Goal: Task Accomplishment & Management: Use online tool/utility

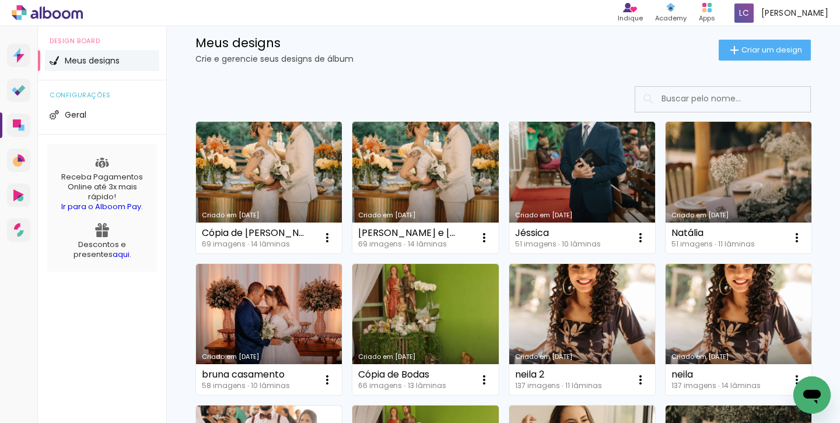
scroll to position [24, 0]
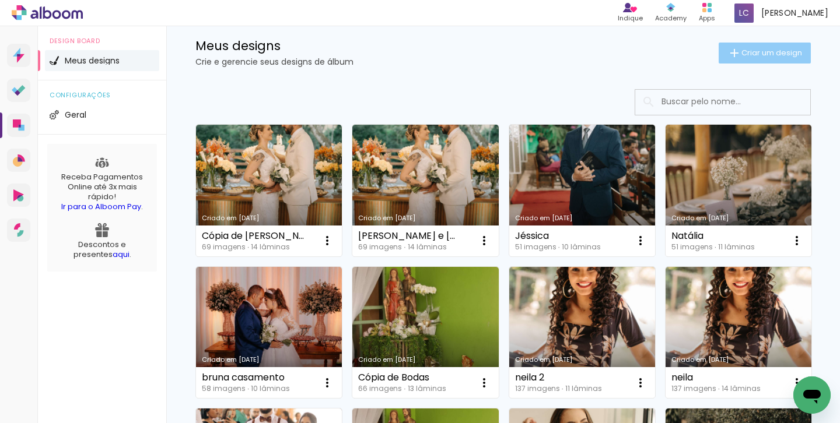
click at [759, 50] on span "Criar um design" at bounding box center [771, 53] width 61 height 8
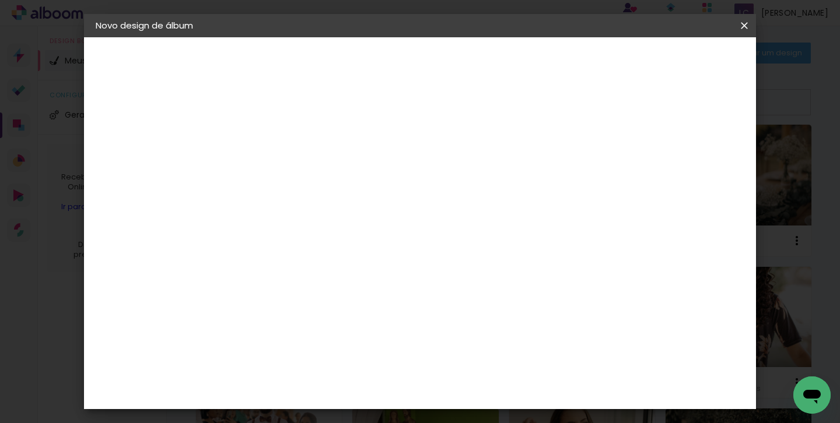
click at [286, 151] on input at bounding box center [286, 156] width 0 height 18
type input "[PERSON_NAME] 15 anos"
type paper-input "[PERSON_NAME] 15 anos"
click at [0, 0] on slot "Avançar" at bounding box center [0, 0] width 0 height 0
click at [325, 224] on input at bounding box center [316, 222] width 118 height 15
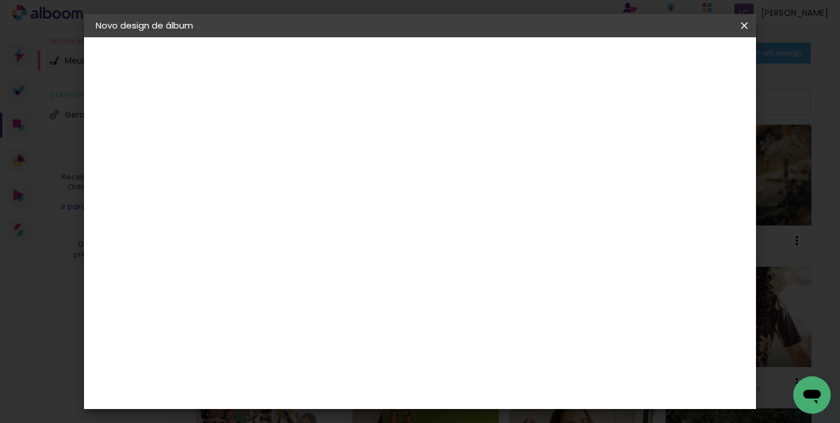
type input "lumi"
type paper-input "lumi"
click at [317, 266] on div "Lumière Imagem" at bounding box center [298, 266] width 38 height 19
click at [0, 0] on slot "Avançar" at bounding box center [0, 0] width 0 height 0
click at [332, 194] on input "text" at bounding box center [308, 203] width 45 height 18
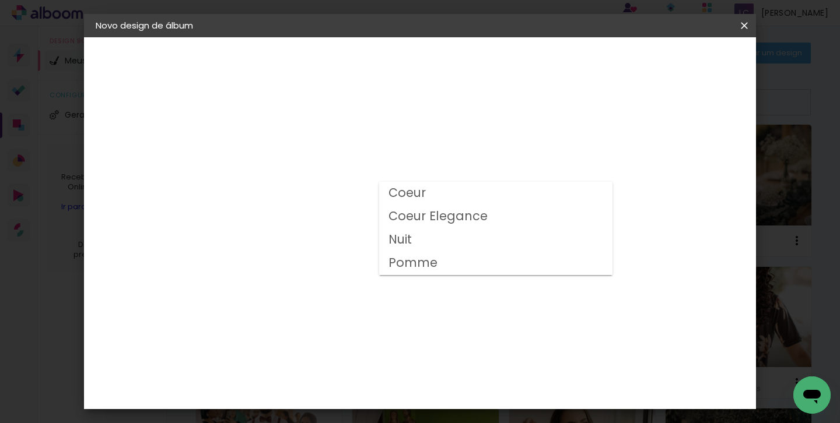
click at [429, 241] on paper-item "Nuit" at bounding box center [495, 240] width 233 height 23
type input "Nuit"
click at [365, 230] on span "30 × 40" at bounding box center [338, 242] width 54 height 24
click at [0, 0] on slot "Avançar" at bounding box center [0, 0] width 0 height 0
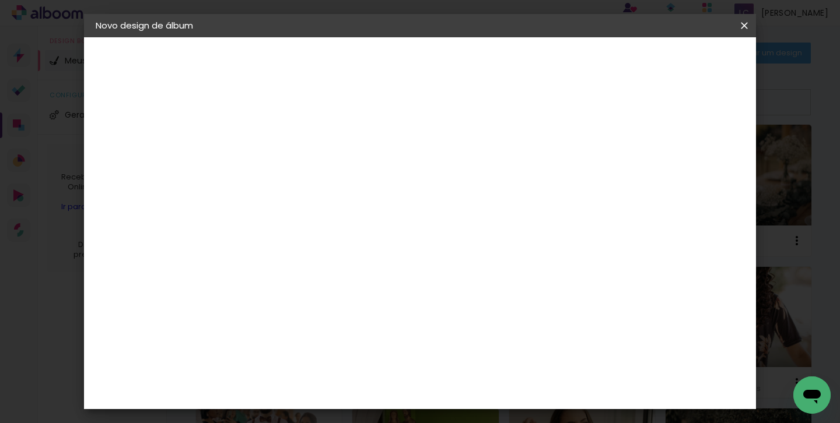
click at [680, 62] on span "Iniciar design" at bounding box center [653, 62] width 53 height 8
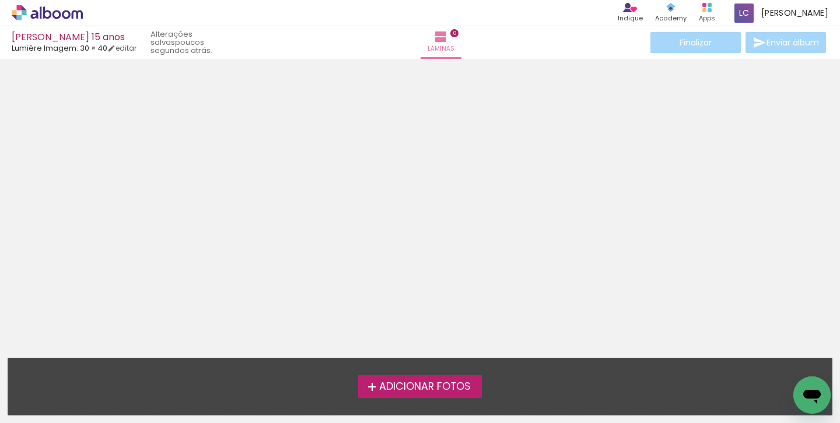
click at [420, 387] on span "Adicionar Fotos" at bounding box center [425, 387] width 92 height 10
click at [0, 0] on input "file" at bounding box center [0, 0] width 0 height 0
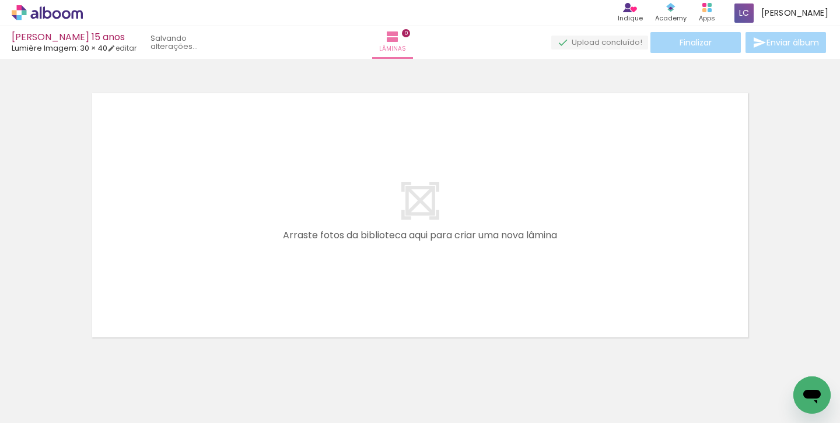
scroll to position [15, 0]
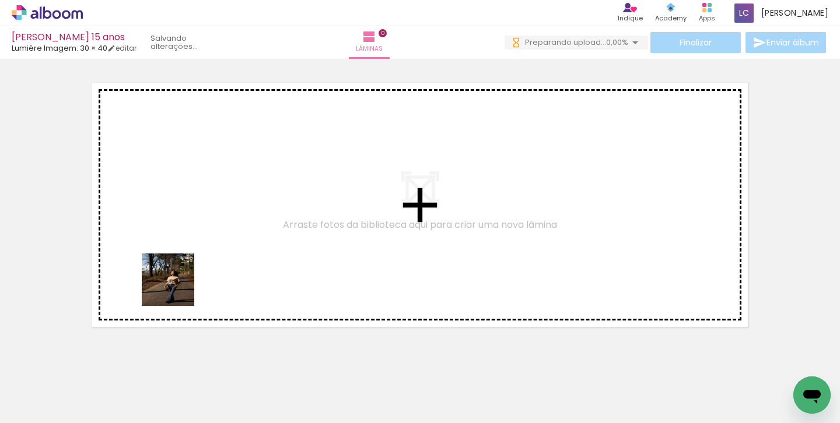
drag, startPoint x: 128, startPoint y: 386, endPoint x: 211, endPoint y: 229, distance: 177.3
click at [211, 229] on quentale-workspace at bounding box center [420, 211] width 840 height 423
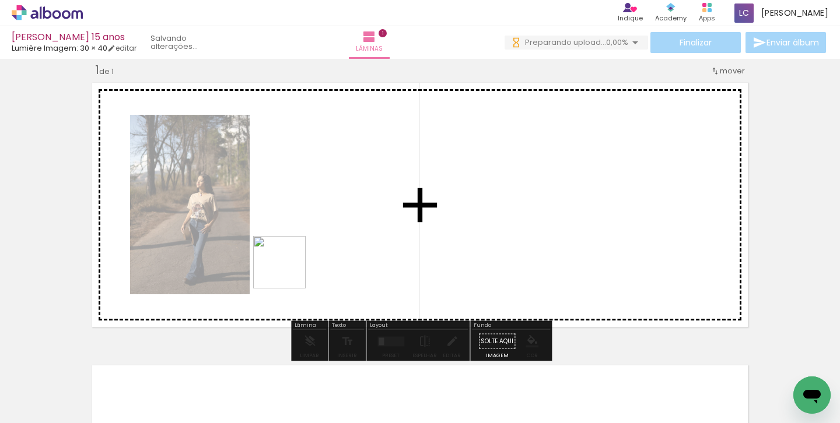
drag, startPoint x: 187, startPoint y: 377, endPoint x: 291, endPoint y: 269, distance: 149.7
click at [291, 269] on quentale-workspace at bounding box center [420, 211] width 840 height 423
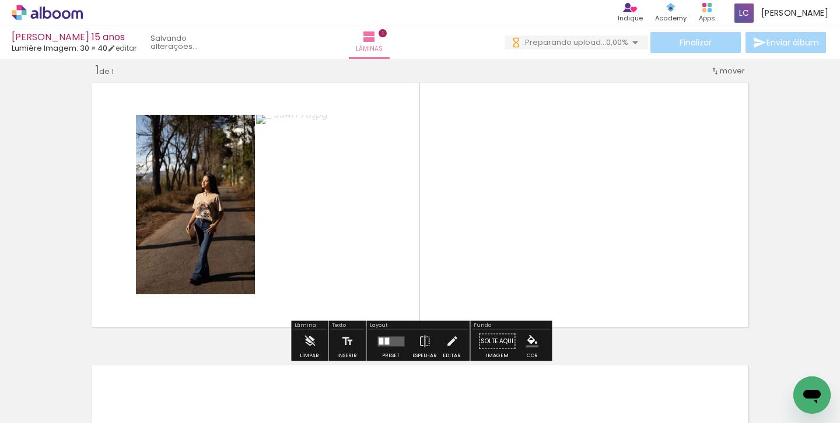
drag, startPoint x: 241, startPoint y: 389, endPoint x: 449, endPoint y: 255, distance: 248.1
click at [450, 255] on quentale-workspace at bounding box center [420, 211] width 840 height 423
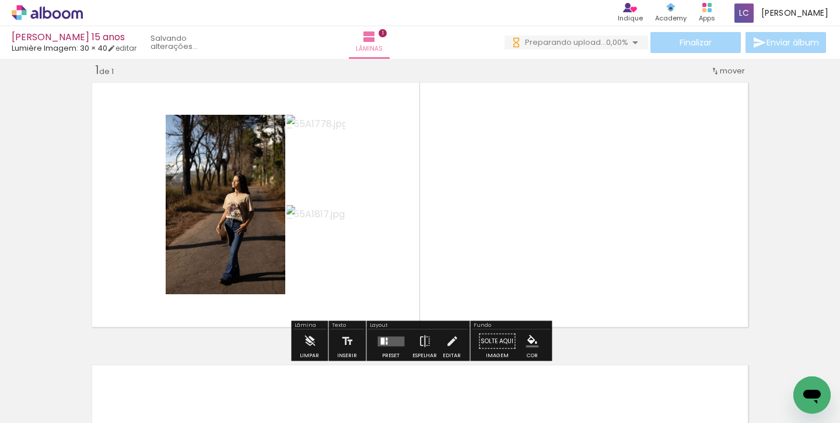
click at [385, 342] on div at bounding box center [386, 343] width 2 height 3
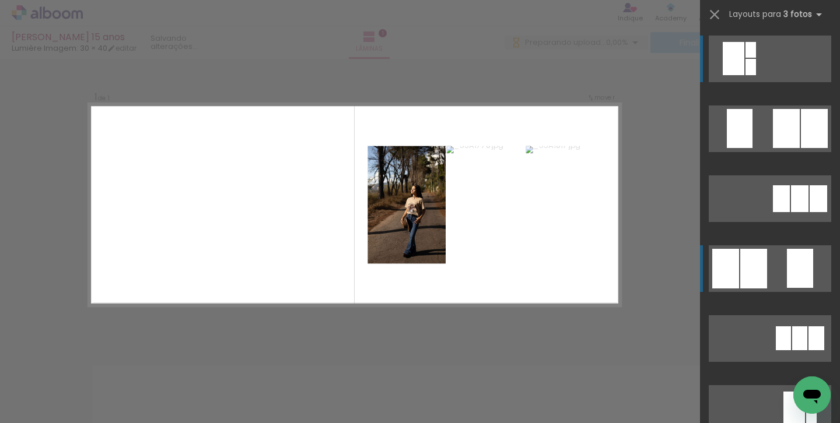
click at [776, 266] on quentale-layouter at bounding box center [769, 268] width 122 height 47
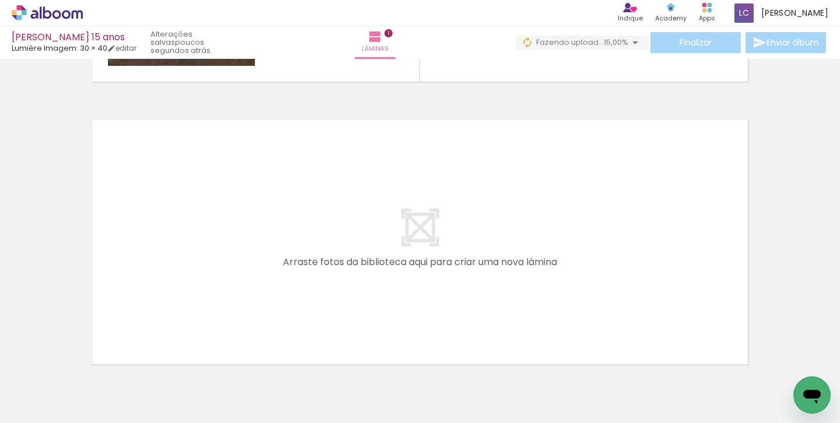
scroll to position [0, 1460]
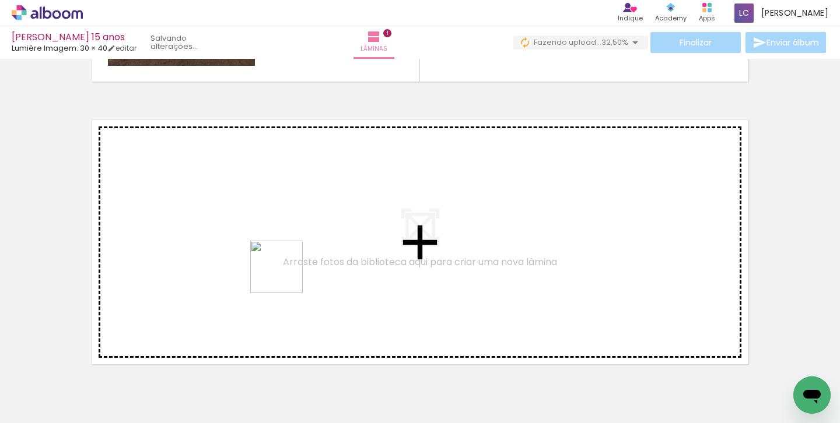
drag, startPoint x: 285, startPoint y: 388, endPoint x: 285, endPoint y: 245, distance: 142.3
click at [285, 245] on quentale-workspace at bounding box center [420, 211] width 840 height 423
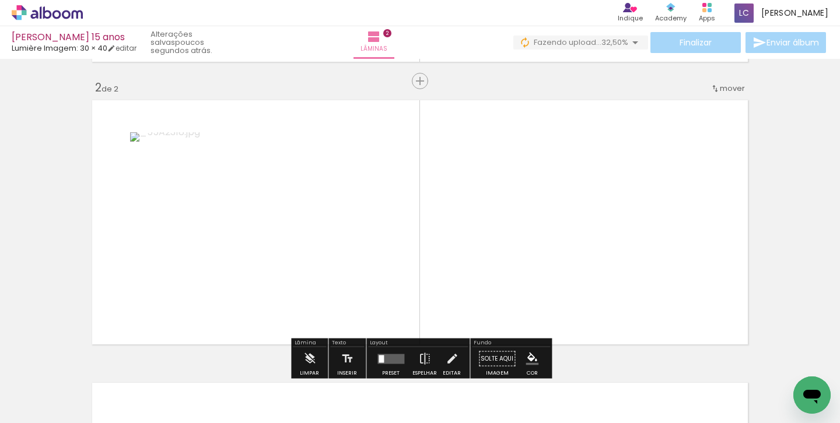
scroll to position [297, 0]
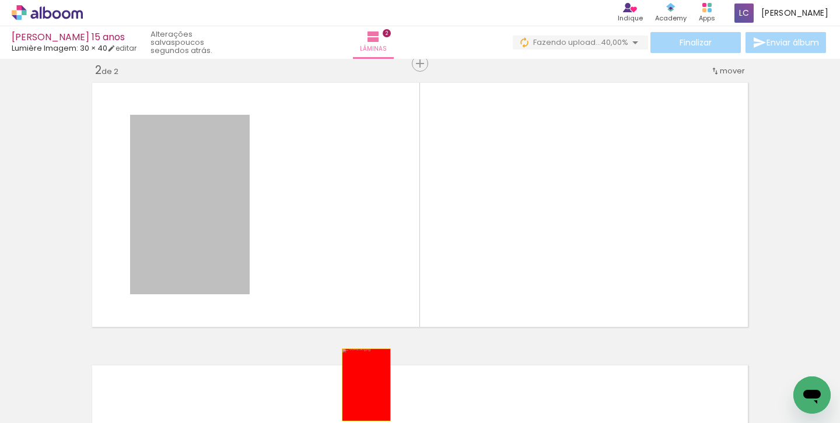
drag, startPoint x: 220, startPoint y: 236, endPoint x: 367, endPoint y: 388, distance: 211.5
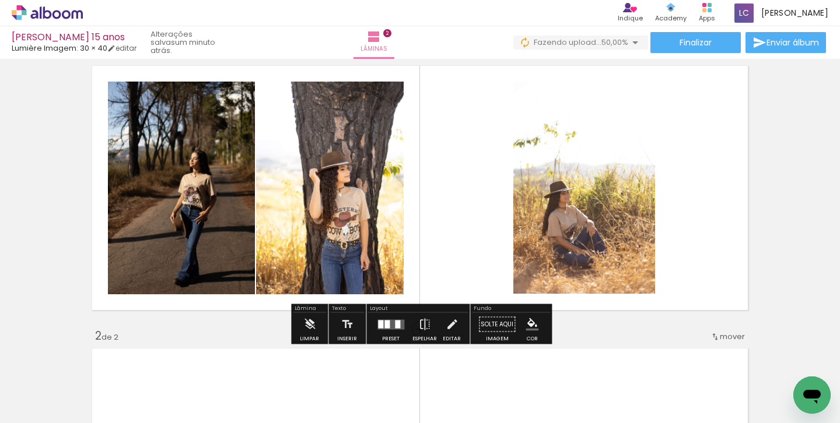
scroll to position [32, 0]
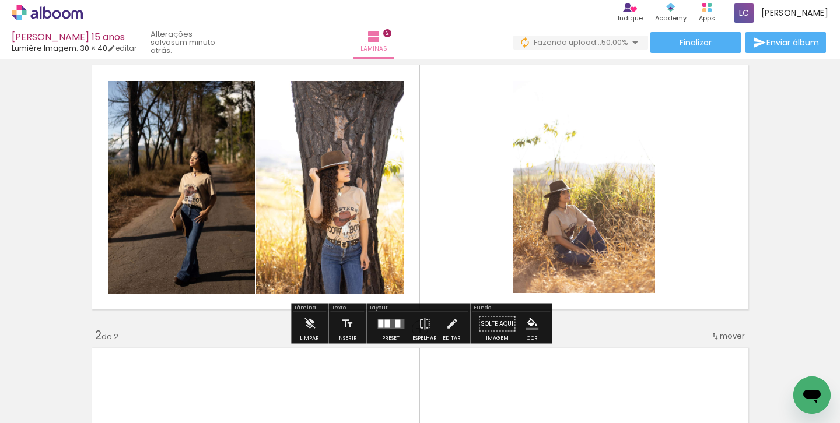
click at [465, 196] on quentale-layouter at bounding box center [419, 188] width 665 height 254
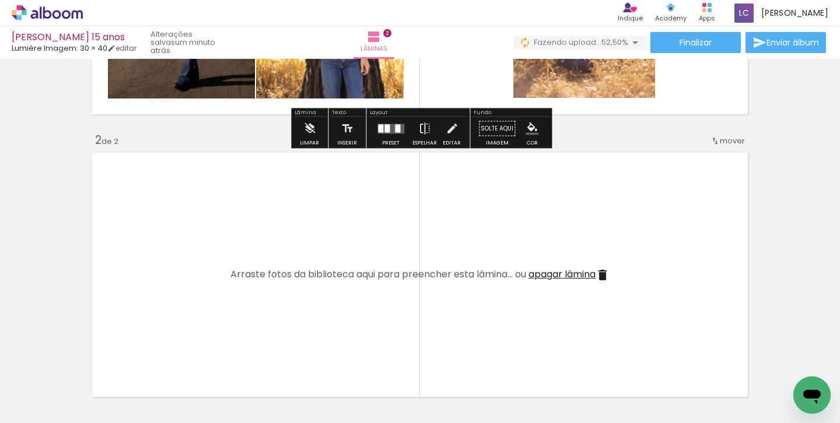
scroll to position [237, 0]
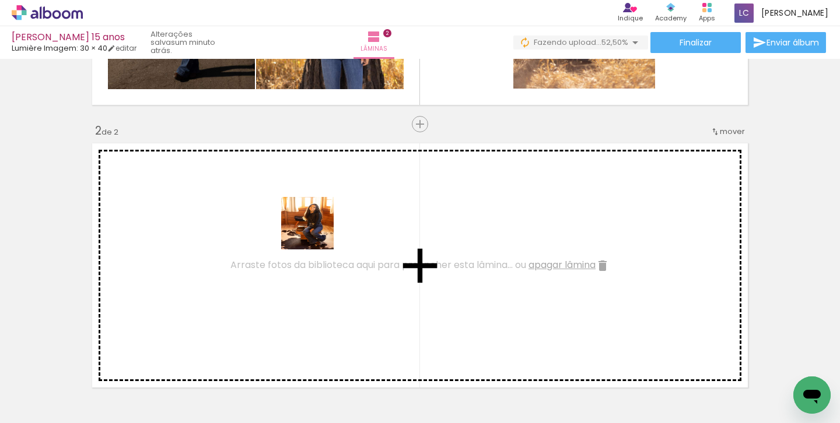
drag, startPoint x: 323, startPoint y: 389, endPoint x: 315, endPoint y: 228, distance: 161.7
click at [315, 228] on quentale-workspace at bounding box center [420, 211] width 840 height 423
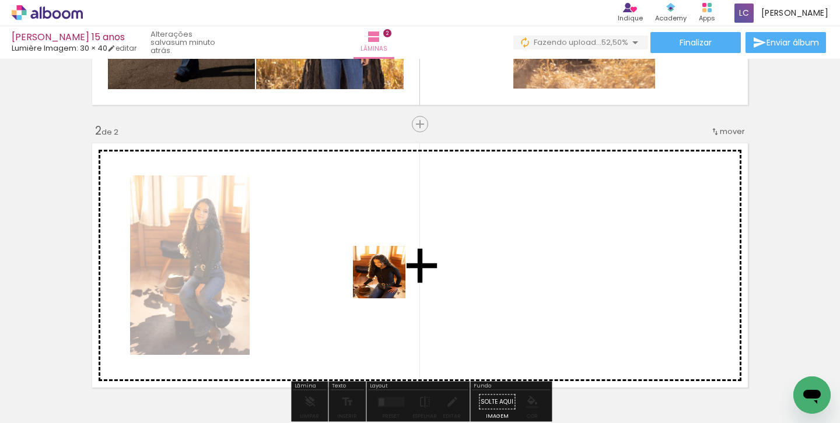
drag, startPoint x: 388, startPoint y: 320, endPoint x: 381, endPoint y: 227, distance: 92.9
click at [381, 227] on quentale-workspace at bounding box center [420, 211] width 840 height 423
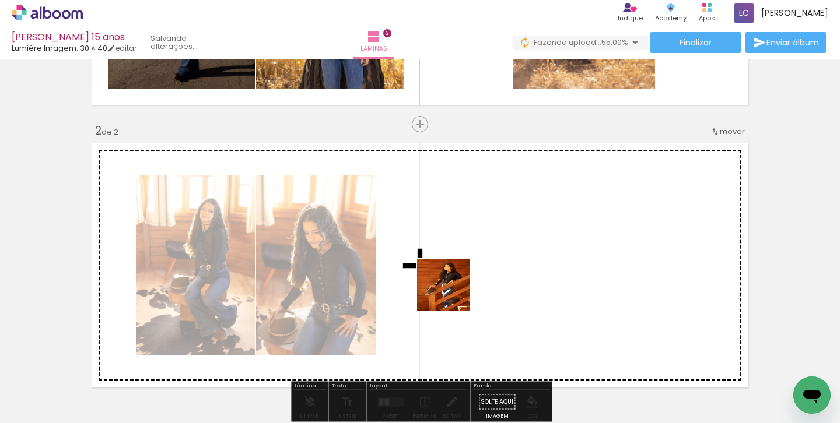
drag, startPoint x: 452, startPoint y: 374, endPoint x: 452, endPoint y: 245, distance: 128.8
click at [452, 245] on quentale-workspace at bounding box center [420, 211] width 840 height 423
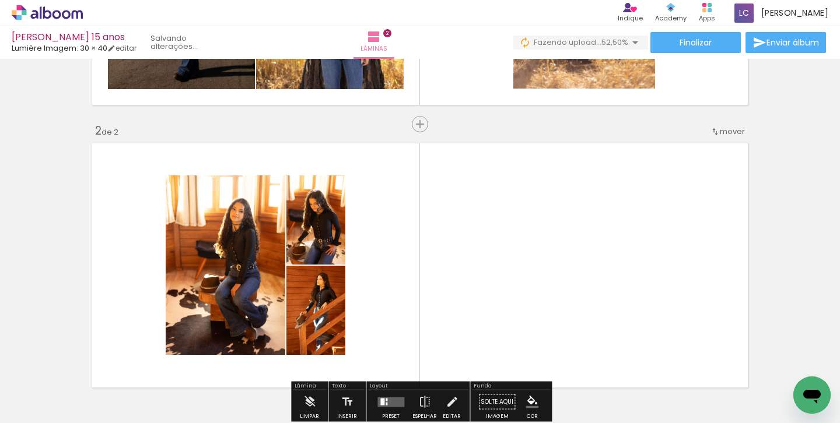
drag, startPoint x: 518, startPoint y: 377, endPoint x: 518, endPoint y: 250, distance: 126.5
click at [518, 250] on quentale-workspace at bounding box center [420, 211] width 840 height 423
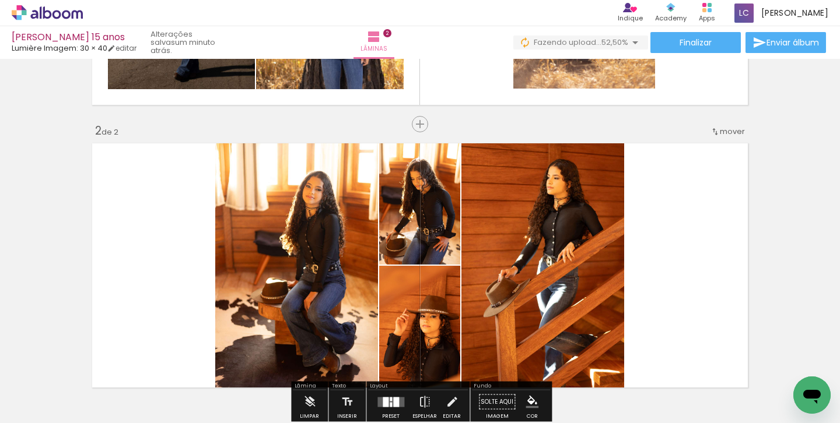
drag, startPoint x: 567, startPoint y: 391, endPoint x: 635, endPoint y: 300, distance: 113.8
click at [635, 300] on quentale-workspace at bounding box center [420, 211] width 840 height 423
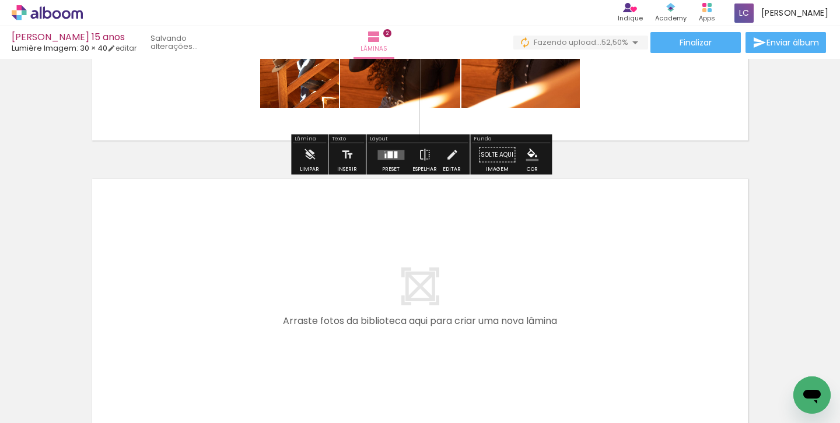
scroll to position [493, 0]
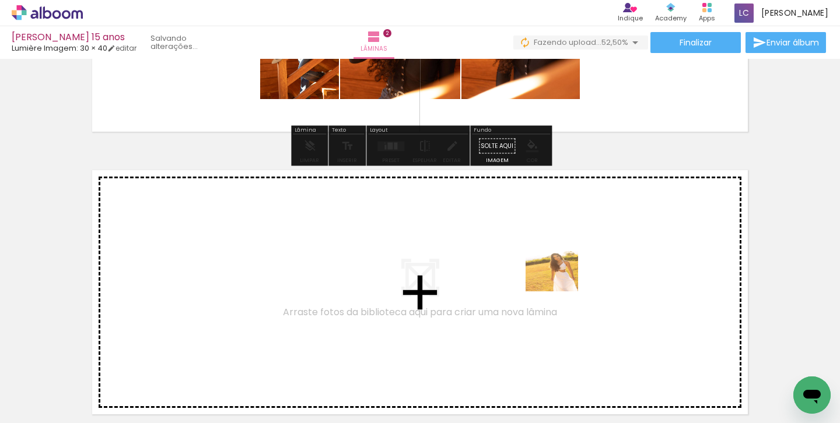
drag, startPoint x: 619, startPoint y: 345, endPoint x: 560, endPoint y: 274, distance: 91.9
click at [560, 274] on quentale-workspace at bounding box center [420, 211] width 840 height 423
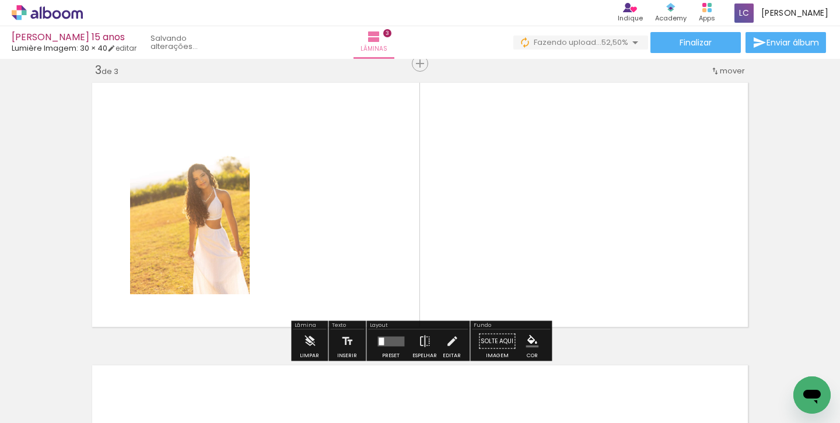
scroll to position [0, 343]
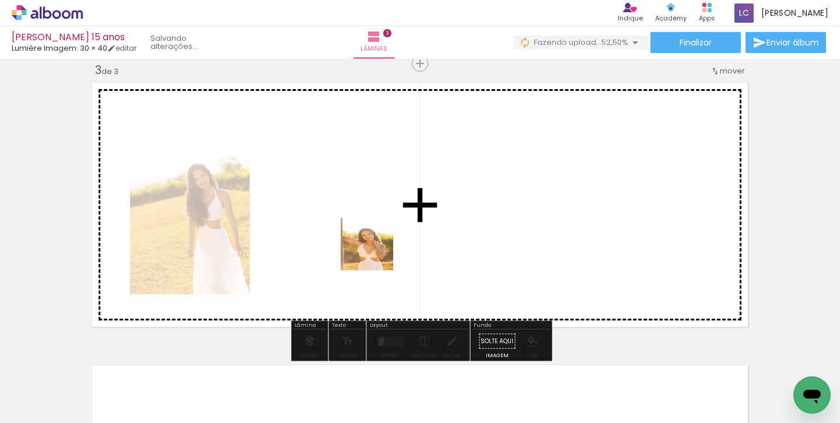
drag, startPoint x: 375, startPoint y: 405, endPoint x: 375, endPoint y: 249, distance: 156.2
click at [375, 249] on quentale-workspace at bounding box center [420, 211] width 840 height 423
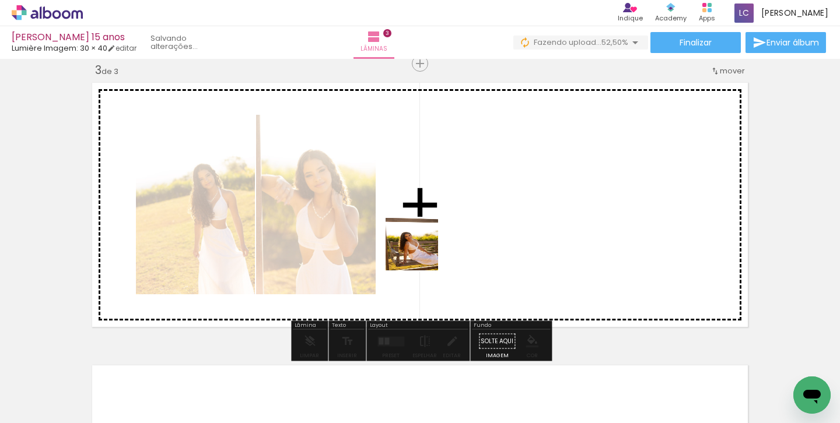
drag, startPoint x: 420, startPoint y: 373, endPoint x: 420, endPoint y: 252, distance: 121.3
click at [420, 252] on quentale-workspace at bounding box center [420, 211] width 840 height 423
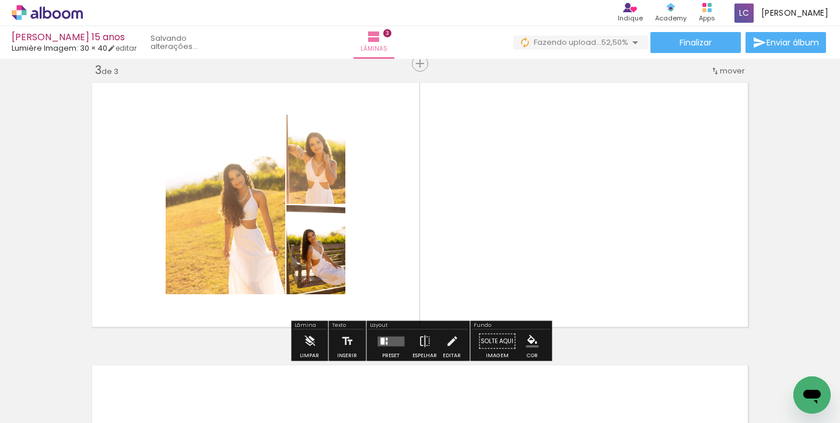
drag, startPoint x: 498, startPoint y: 389, endPoint x: 498, endPoint y: 233, distance: 156.2
click at [498, 233] on quentale-workspace at bounding box center [420, 211] width 840 height 423
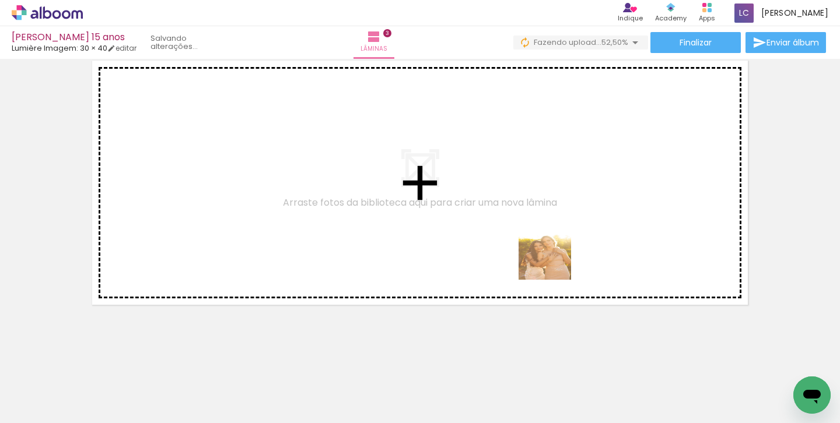
drag, startPoint x: 566, startPoint y: 358, endPoint x: 538, endPoint y: 196, distance: 163.9
click at [538, 196] on quentale-workspace at bounding box center [420, 211] width 840 height 423
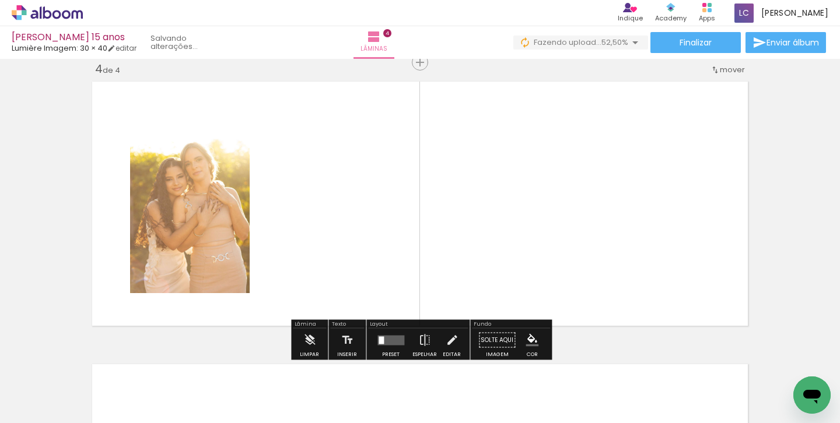
scroll to position [863, 0]
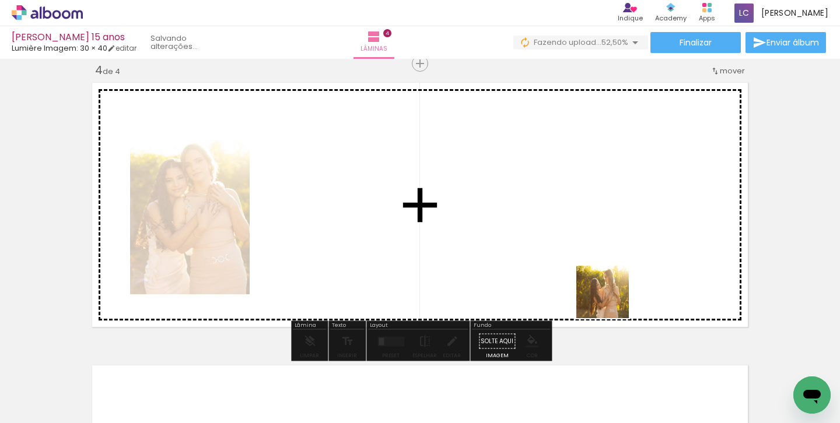
drag, startPoint x: 637, startPoint y: 387, endPoint x: 590, endPoint y: 258, distance: 136.7
click at [590, 258] on quentale-workspace at bounding box center [420, 211] width 840 height 423
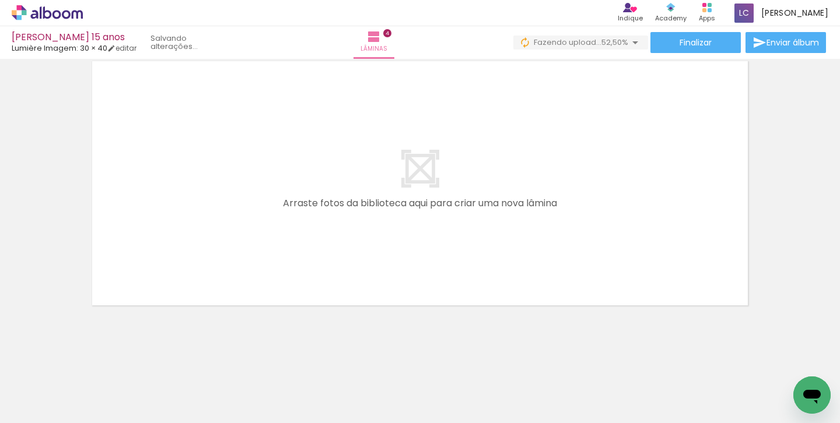
scroll to position [0, 782]
drag, startPoint x: 257, startPoint y: 389, endPoint x: 309, endPoint y: 212, distance: 184.1
click at [309, 212] on quentale-workspace at bounding box center [420, 211] width 840 height 423
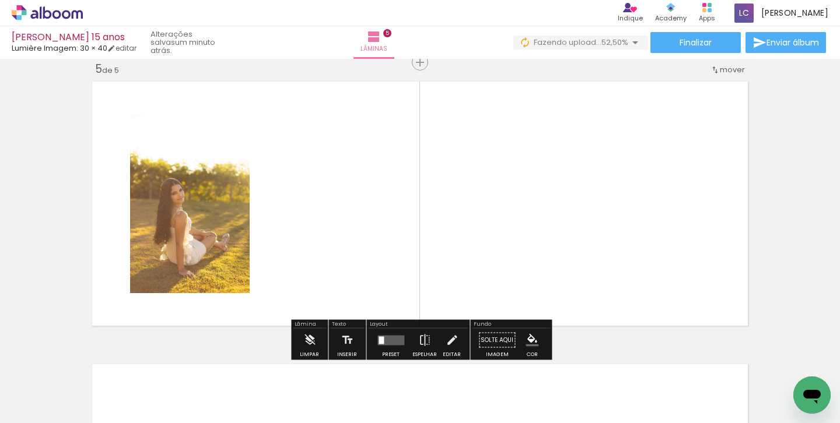
scroll to position [1146, 0]
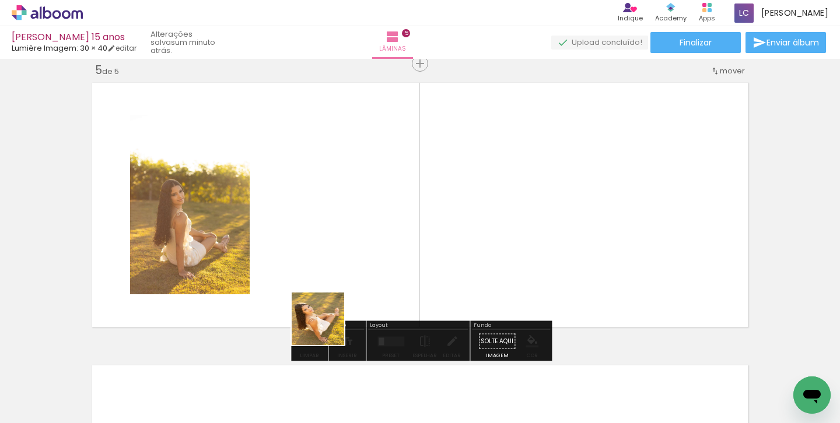
drag, startPoint x: 326, startPoint y: 400, endPoint x: 326, endPoint y: 229, distance: 171.4
click at [326, 229] on quentale-workspace at bounding box center [420, 211] width 840 height 423
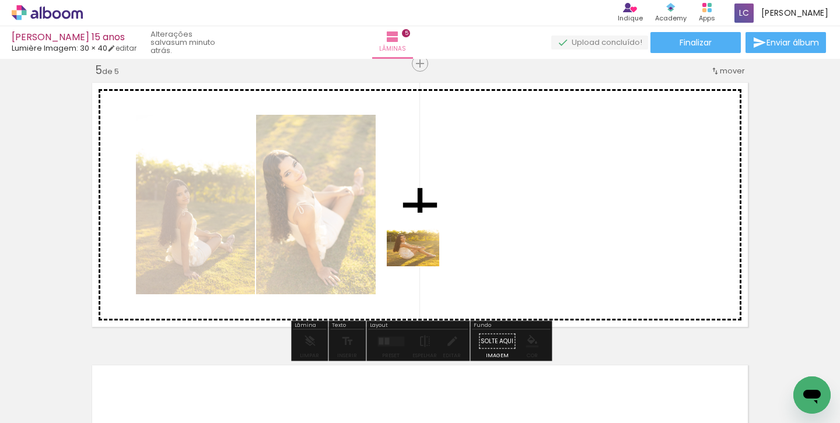
drag, startPoint x: 389, startPoint y: 392, endPoint x: 422, endPoint y: 249, distance: 146.5
click at [422, 249] on quentale-workspace at bounding box center [420, 211] width 840 height 423
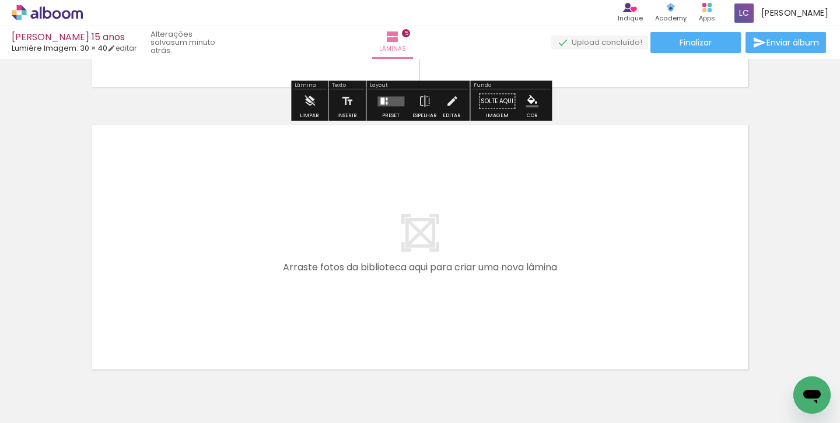
scroll to position [1386, 0]
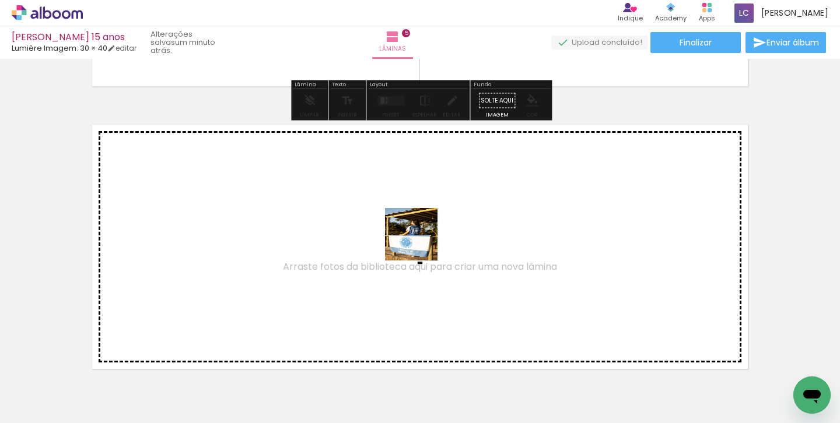
drag, startPoint x: 462, startPoint y: 373, endPoint x: 420, endPoint y: 243, distance: 136.1
click at [420, 243] on quentale-workspace at bounding box center [420, 211] width 840 height 423
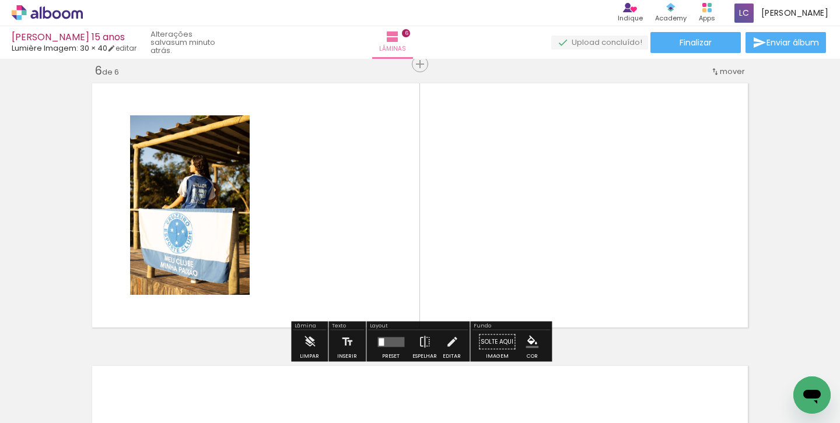
scroll to position [1428, 0]
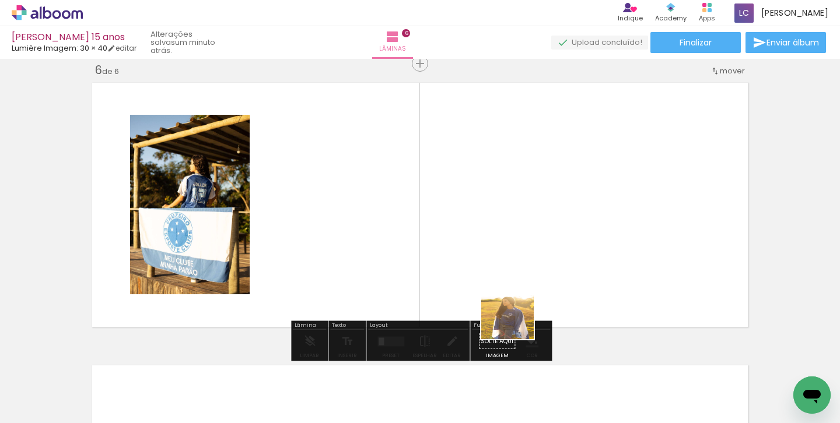
drag, startPoint x: 516, startPoint y: 383, endPoint x: 508, endPoint y: 223, distance: 159.9
click at [508, 223] on quentale-workspace at bounding box center [420, 211] width 840 height 423
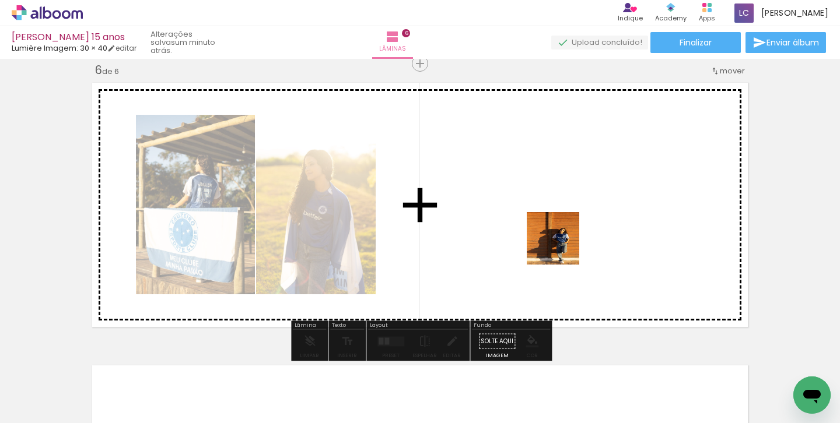
drag, startPoint x: 584, startPoint y: 372, endPoint x: 561, endPoint y: 244, distance: 129.8
click at [561, 244] on quentale-workspace at bounding box center [420, 211] width 840 height 423
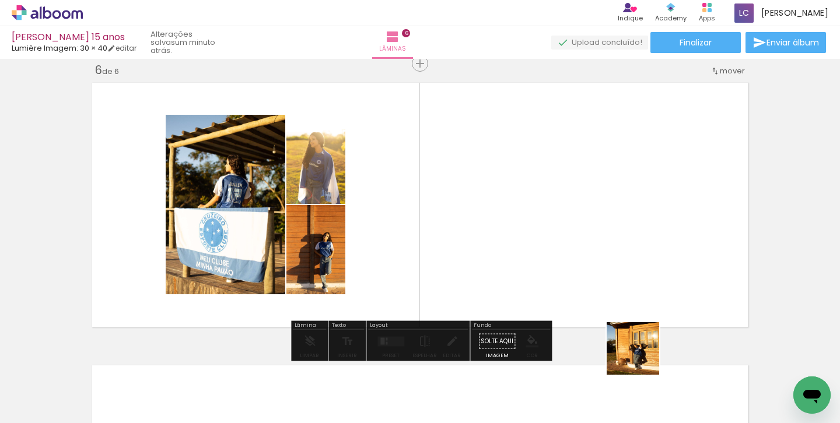
drag, startPoint x: 645, startPoint y: 401, endPoint x: 621, endPoint y: 230, distance: 172.6
click at [621, 230] on quentale-workspace at bounding box center [420, 211] width 840 height 423
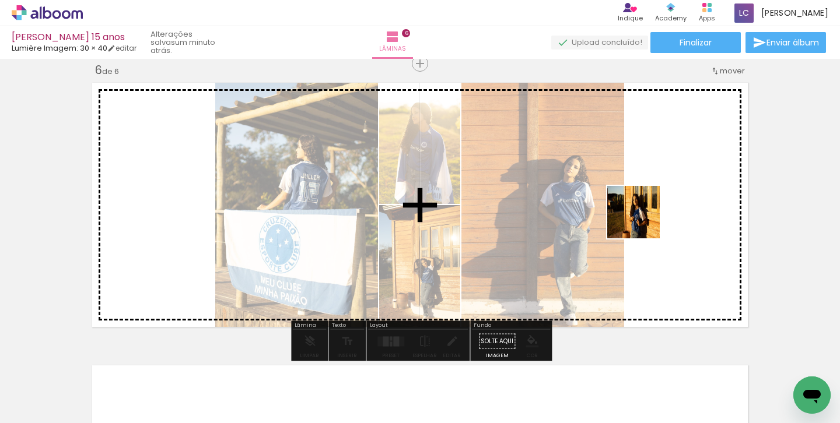
drag, startPoint x: 701, startPoint y: 383, endPoint x: 642, endPoint y: 221, distance: 172.6
click at [642, 221] on quentale-workspace at bounding box center [420, 211] width 840 height 423
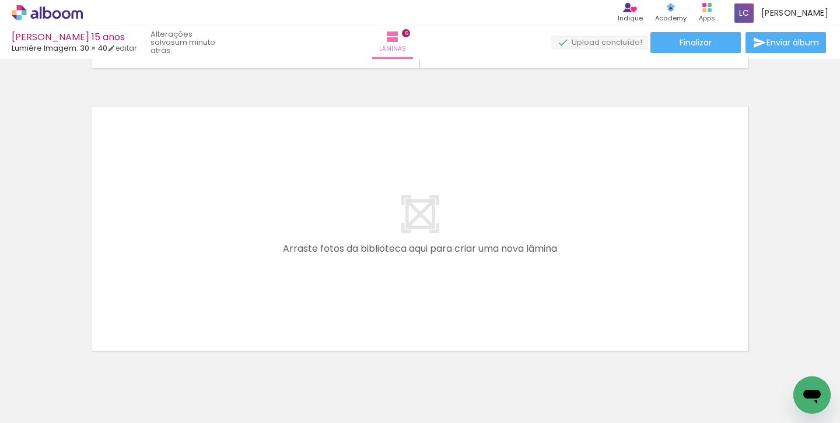
scroll to position [0, 1299]
drag, startPoint x: 267, startPoint y: 390, endPoint x: 267, endPoint y: 229, distance: 160.9
click at [267, 229] on quentale-workspace at bounding box center [420, 211] width 840 height 423
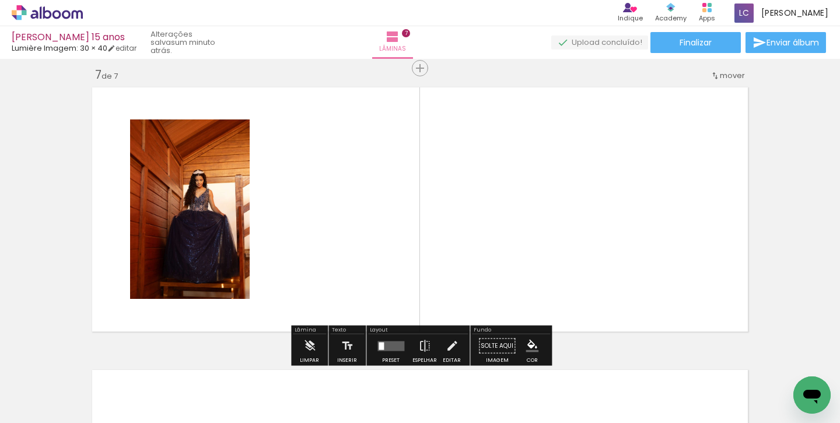
scroll to position [1711, 0]
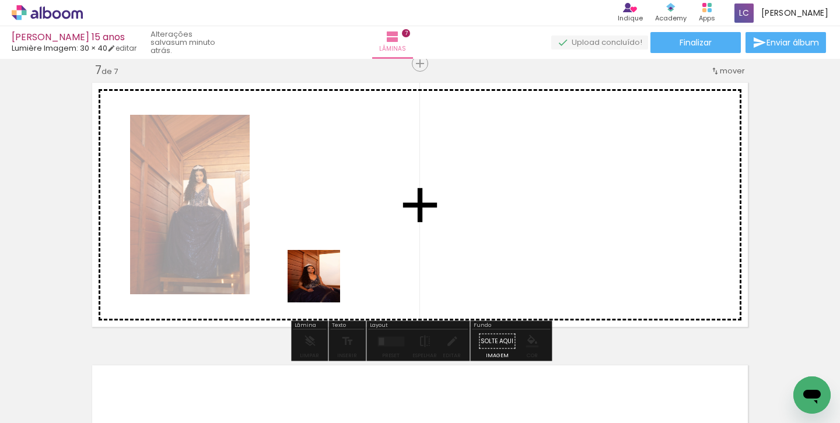
drag, startPoint x: 323, startPoint y: 375, endPoint x: 322, endPoint y: 212, distance: 163.2
click at [322, 212] on quentale-workspace at bounding box center [420, 211] width 840 height 423
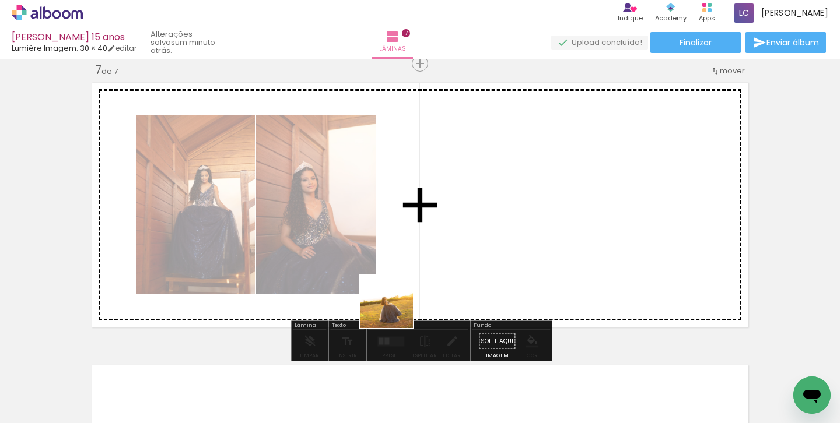
drag, startPoint x: 389, startPoint y: 385, endPoint x: 403, endPoint y: 261, distance: 125.5
click at [403, 261] on quentale-workspace at bounding box center [420, 211] width 840 height 423
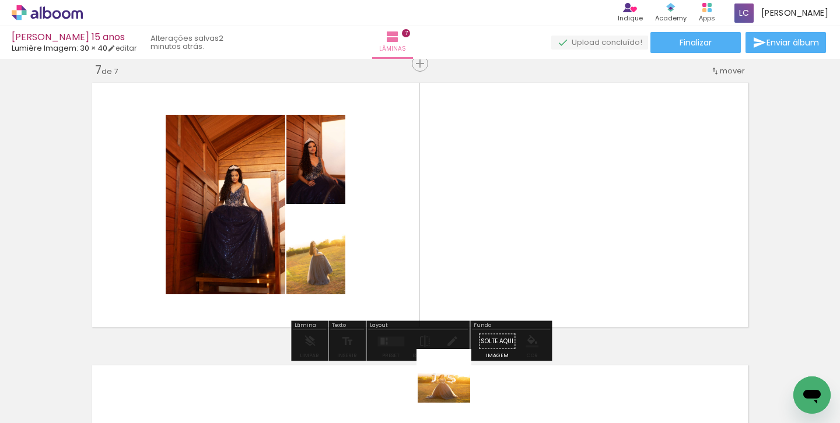
drag, startPoint x: 452, startPoint y: 416, endPoint x: 452, endPoint y: 251, distance: 165.0
click at [452, 251] on quentale-workspace at bounding box center [420, 211] width 840 height 423
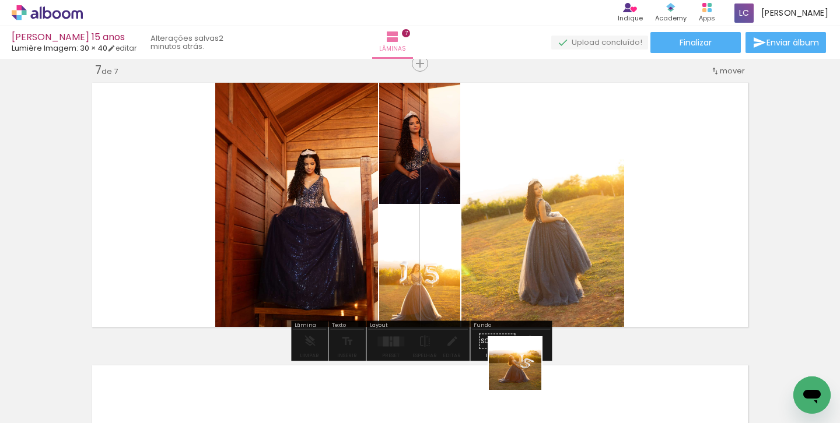
drag, startPoint x: 518, startPoint y: 388, endPoint x: 611, endPoint y: 285, distance: 138.3
click at [609, 285] on quentale-workspace at bounding box center [420, 211] width 840 height 423
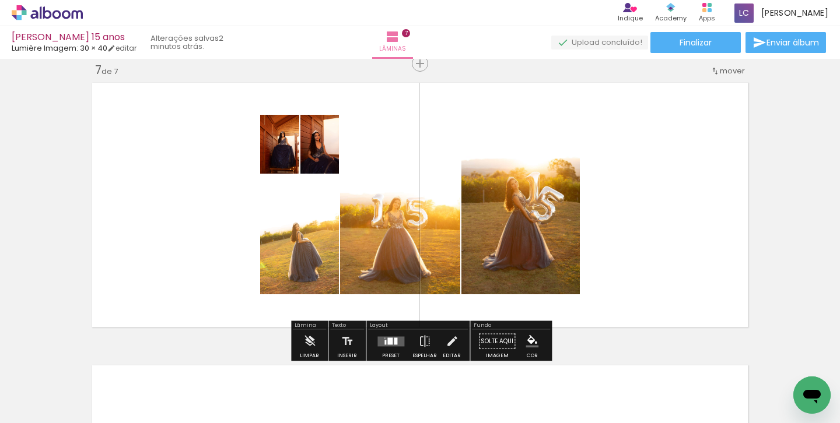
drag, startPoint x: 599, startPoint y: 394, endPoint x: 650, endPoint y: 265, distance: 138.5
click at [650, 265] on quentale-workspace at bounding box center [420, 211] width 840 height 423
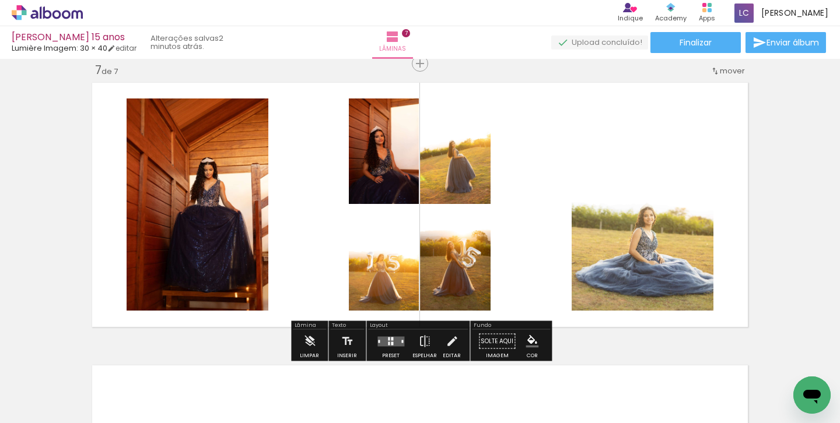
drag, startPoint x: 648, startPoint y: 377, endPoint x: 542, endPoint y: 260, distance: 158.5
click at [542, 260] on quentale-workspace at bounding box center [420, 211] width 840 height 423
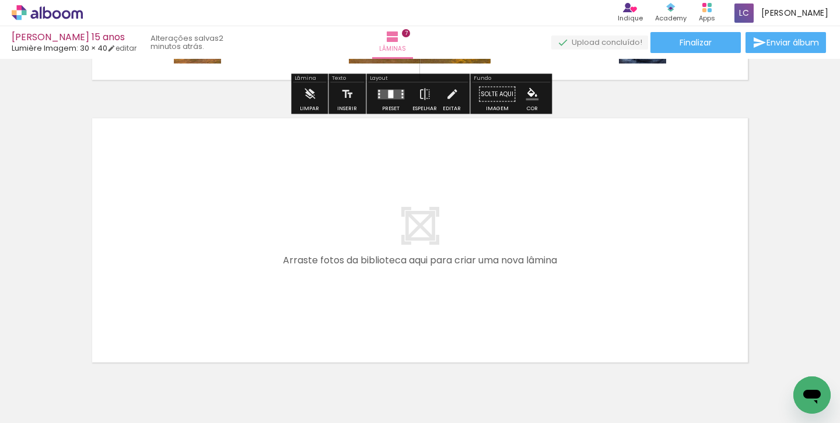
scroll to position [0, 1539]
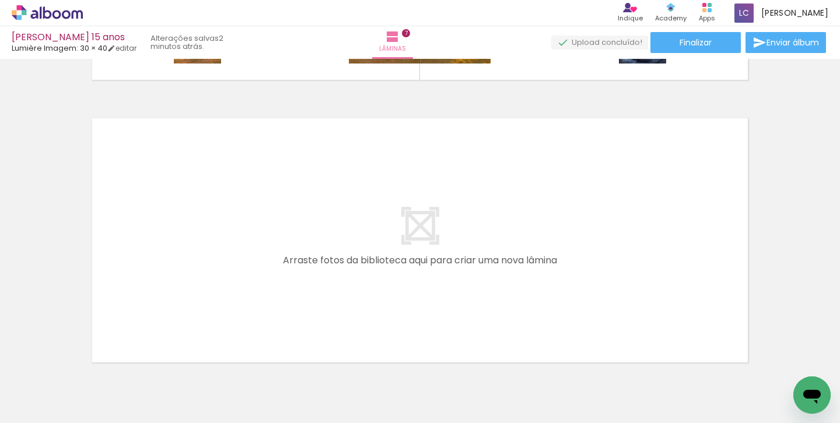
drag, startPoint x: 483, startPoint y: 399, endPoint x: 483, endPoint y: 266, distance: 132.3
click at [483, 266] on quentale-workspace at bounding box center [420, 211] width 840 height 423
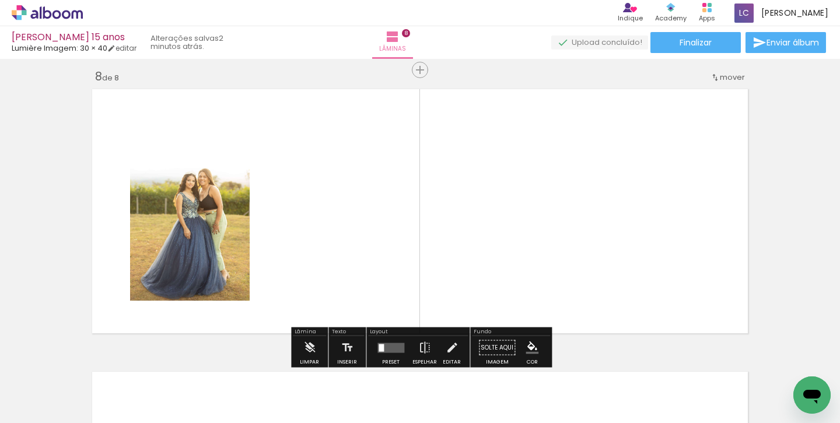
scroll to position [1994, 0]
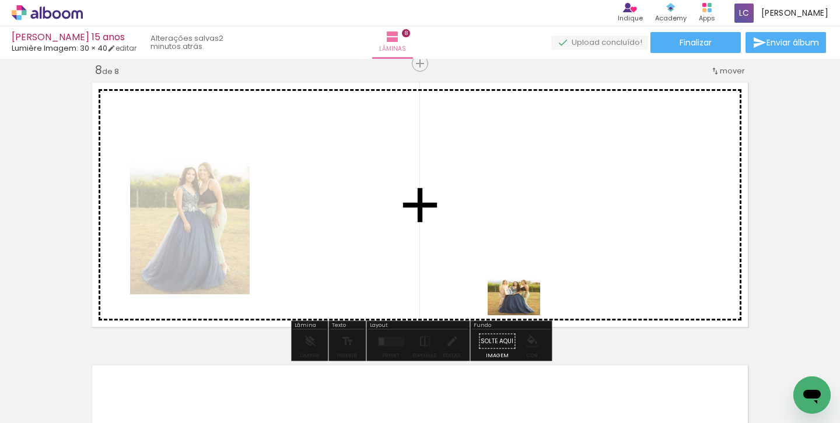
drag, startPoint x: 557, startPoint y: 402, endPoint x: 519, endPoint y: 284, distance: 123.5
click at [519, 284] on quentale-workspace at bounding box center [420, 211] width 840 height 423
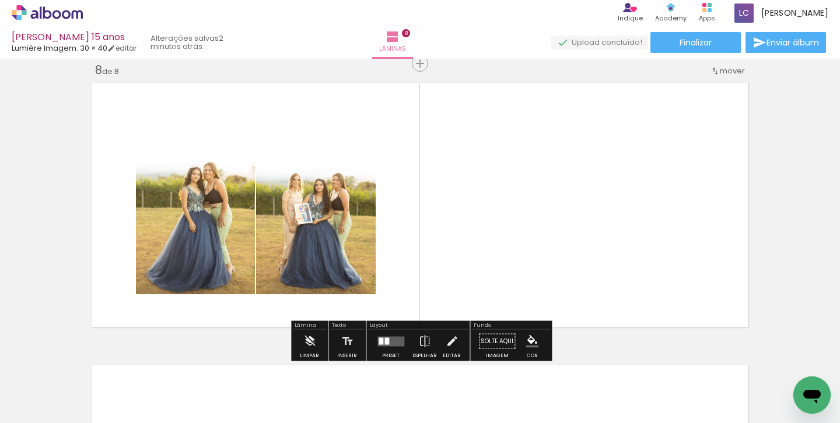
drag, startPoint x: 609, startPoint y: 386, endPoint x: 586, endPoint y: 264, distance: 123.9
click at [586, 264] on quentale-workspace at bounding box center [420, 211] width 840 height 423
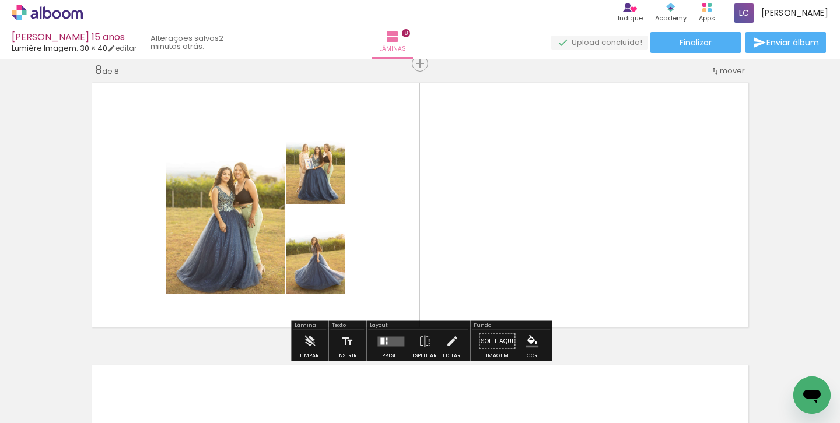
drag, startPoint x: 661, startPoint y: 379, endPoint x: 603, endPoint y: 280, distance: 114.2
click at [603, 280] on quentale-workspace at bounding box center [420, 211] width 840 height 423
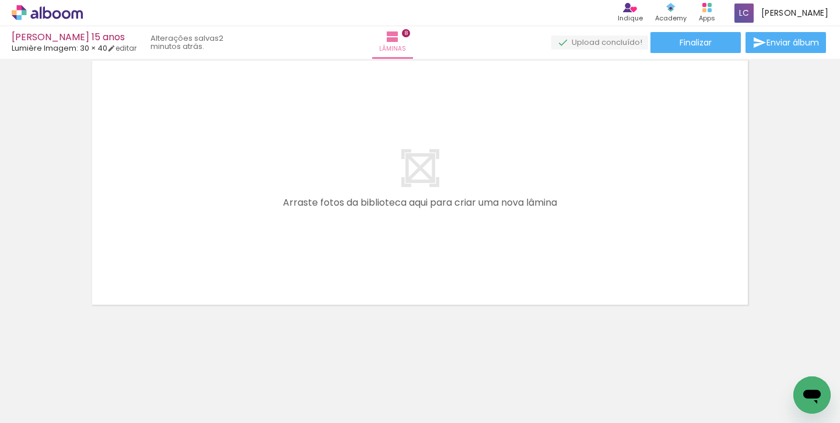
scroll to position [0, 1871]
drag
click at [401, 262] on quentale-workspace at bounding box center [420, 211] width 840 height 423
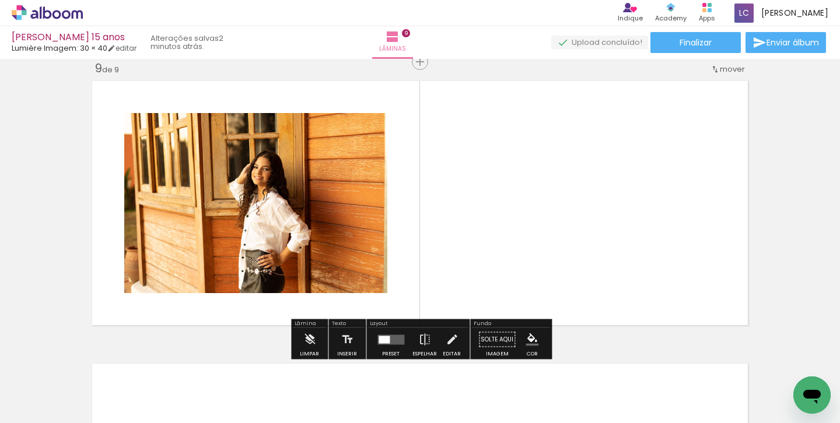
scroll to position [2277, 0]
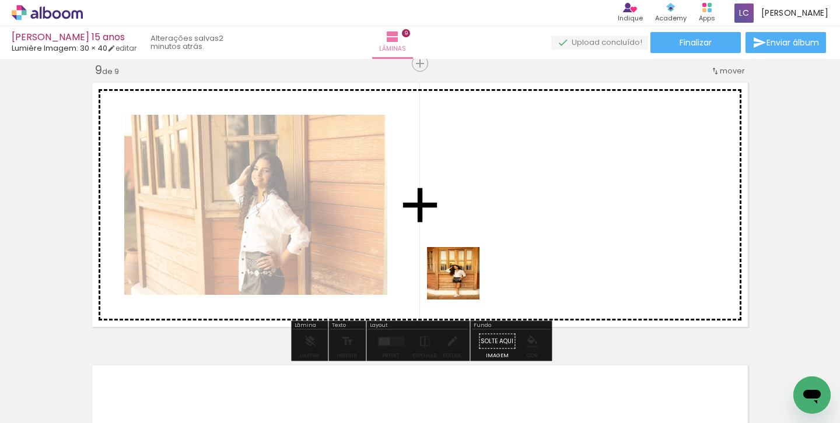
click at [462, 252] on quentale-workspace at bounding box center [420, 211] width 840 height 423
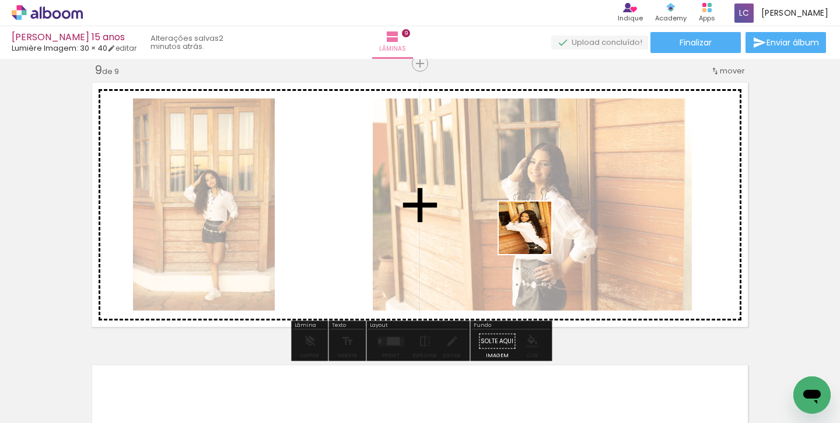
click at [533, 237] on quentale-workspace at bounding box center [420, 211] width 840 height 423
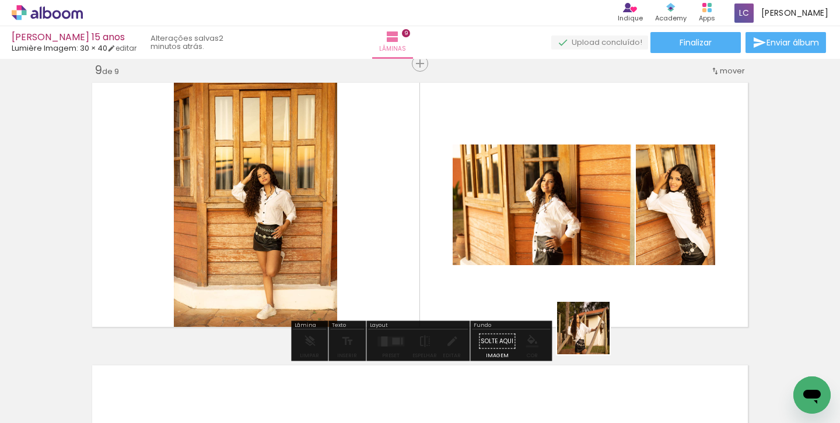
click at [570, 289] on quentale-workspace at bounding box center [420, 211] width 840 height 423
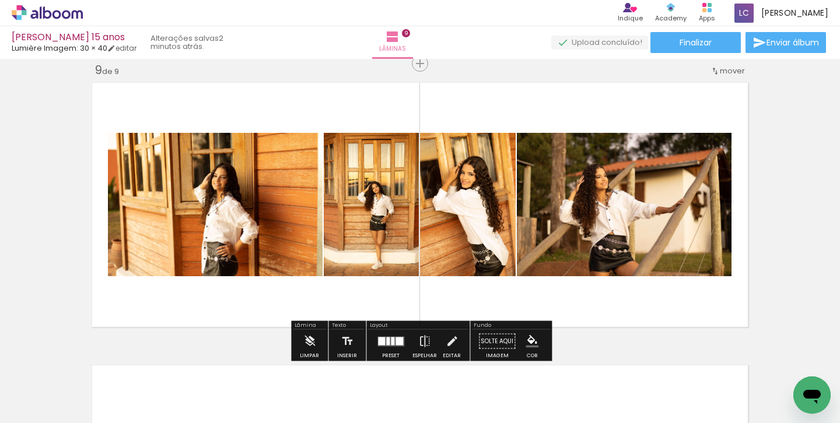
click at [659, 290] on quentale-workspace at bounding box center [420, 211] width 840 height 423
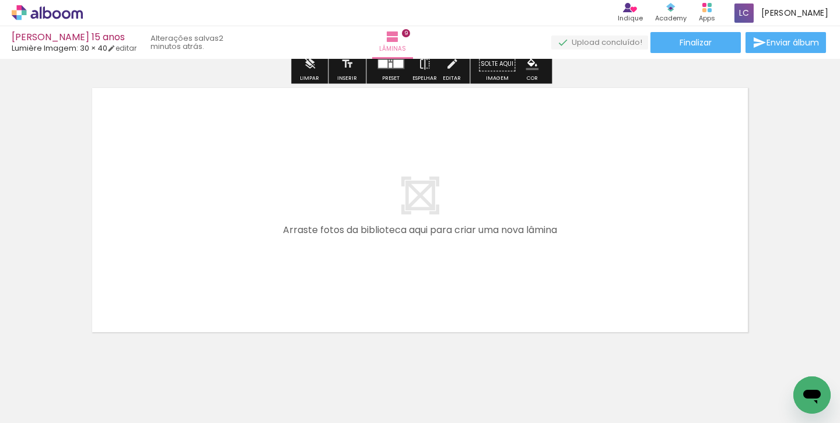
scroll to position [2560, 0]
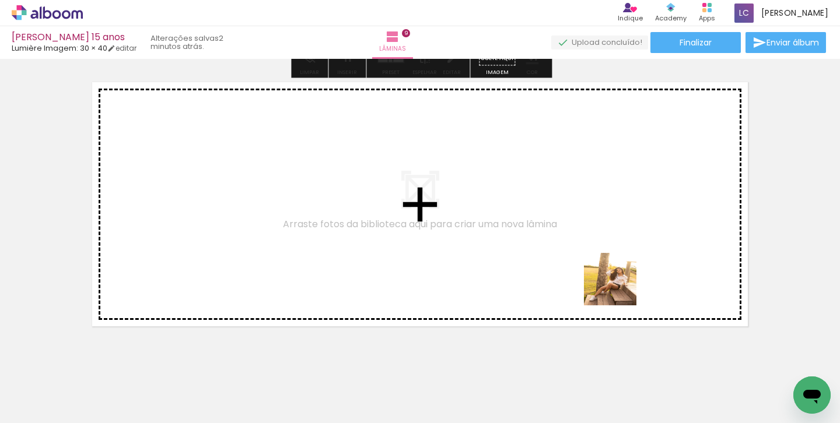
click at [574, 257] on quentale-workspace at bounding box center [420, 211] width 840 height 423
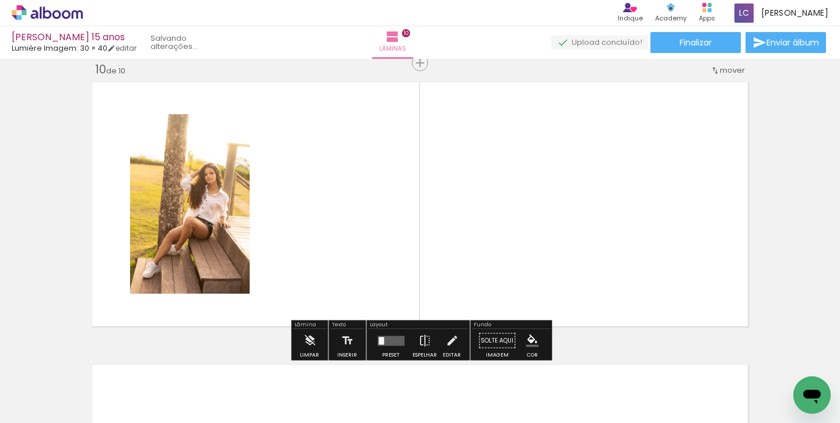
scroll to position [2559, 0]
click at [555, 289] on quentale-workspace at bounding box center [420, 211] width 840 height 423
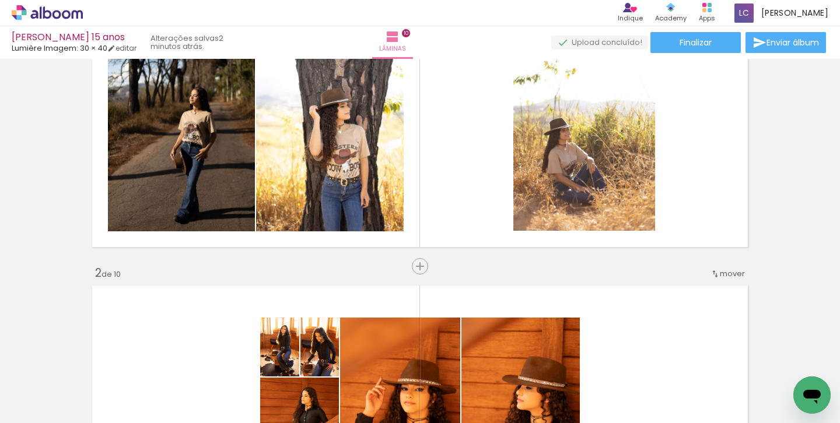
scroll to position [0, 0]
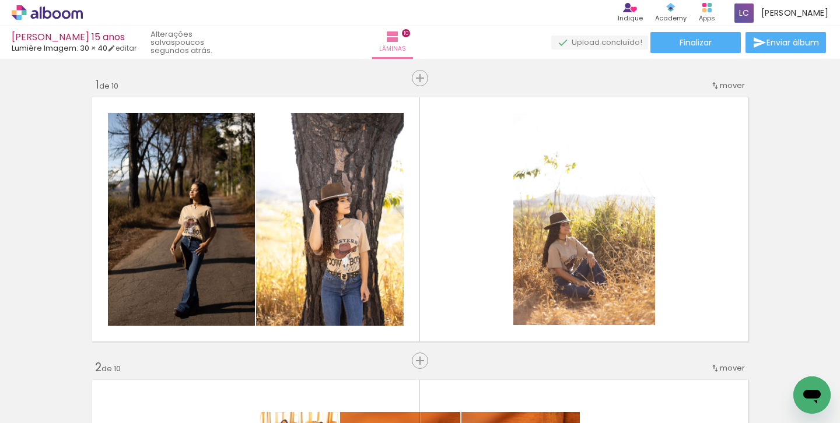
scroll to position [0, 1871]
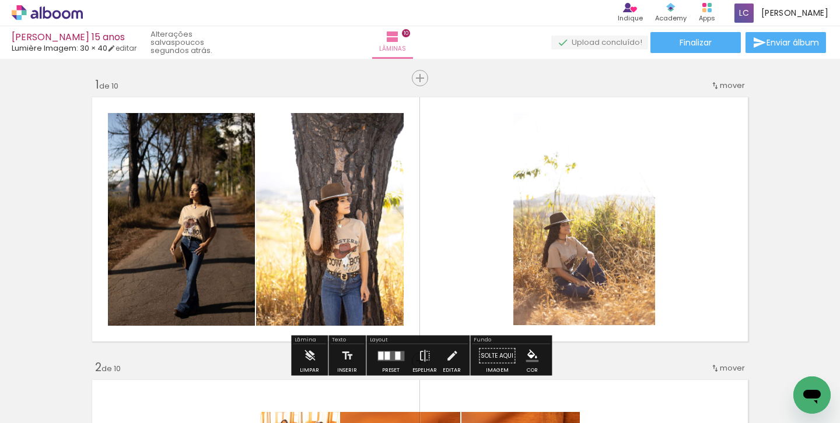
click at [476, 289] on quentale-layouter at bounding box center [419, 220] width 665 height 254
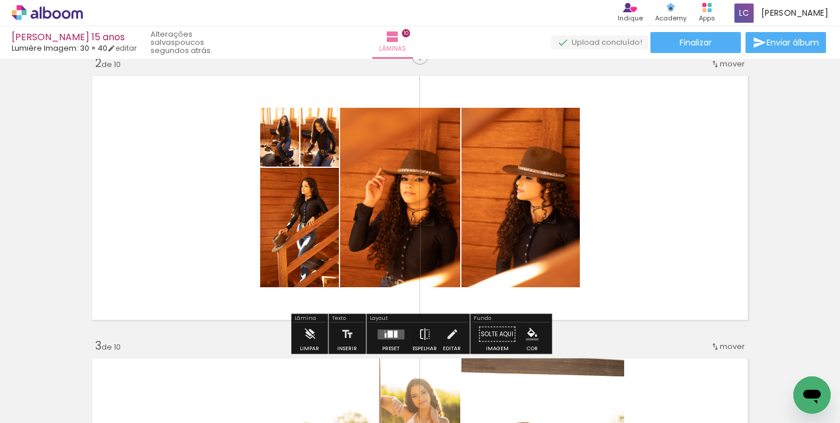
scroll to position [311, 0]
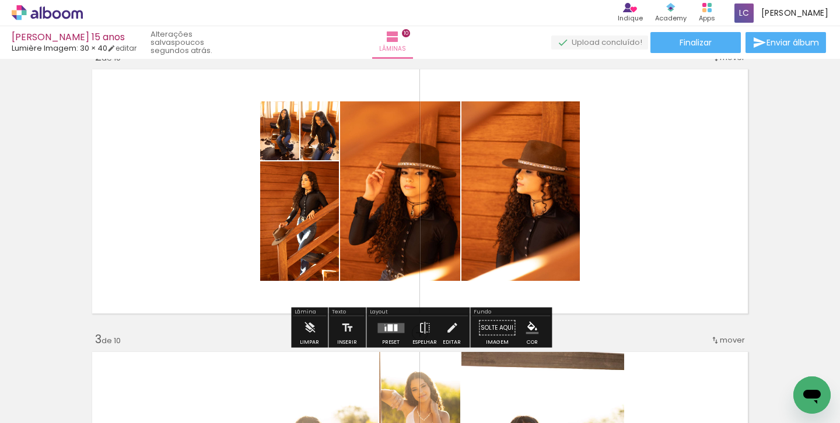
click at [394, 328] on div at bounding box center [395, 327] width 3 height 7
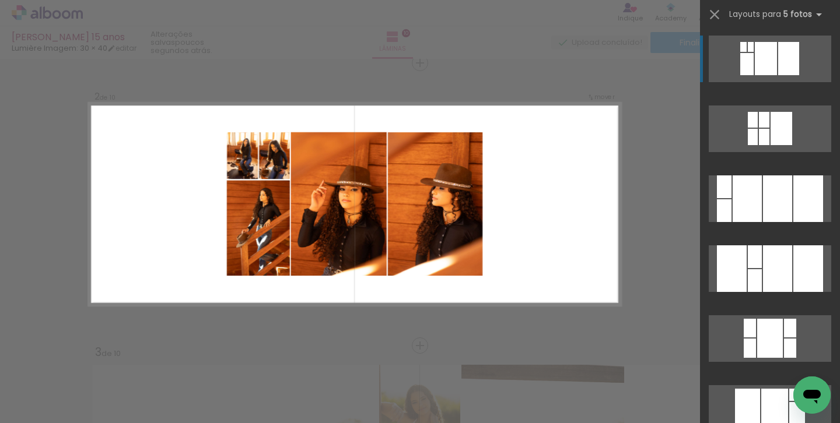
scroll to position [297, 0]
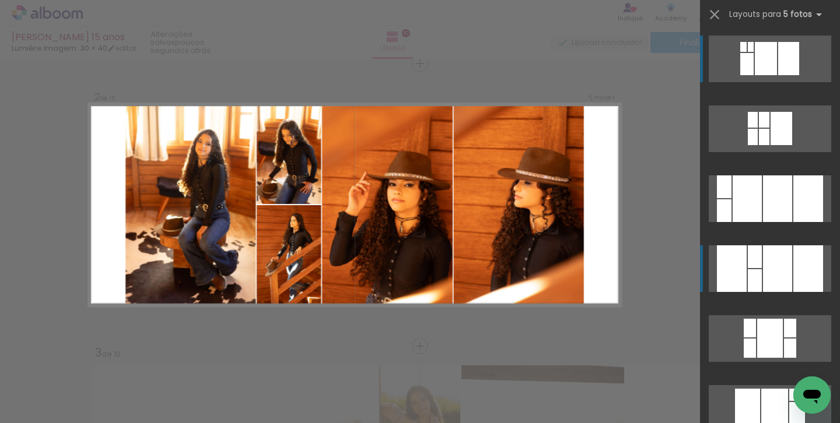
click at [768, 265] on div at bounding box center [777, 268] width 29 height 47
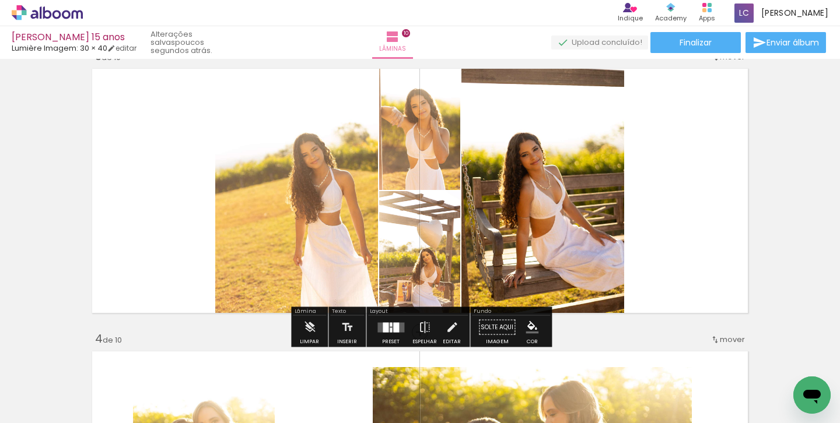
scroll to position [597, 0]
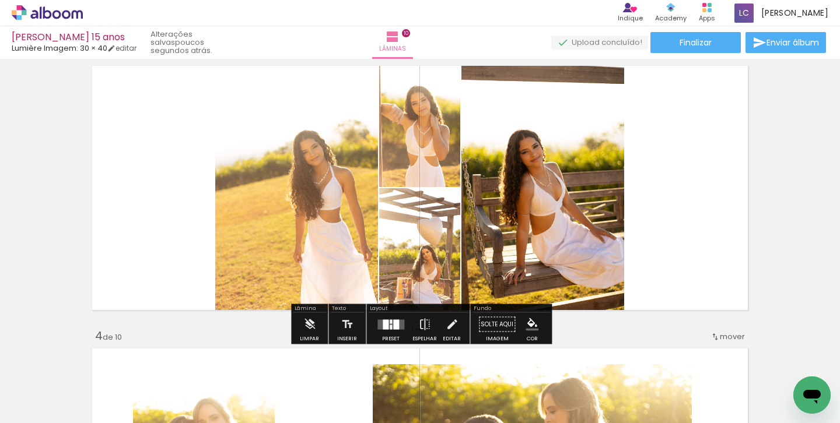
click at [382, 324] on div at bounding box center [385, 324] width 6 height 10
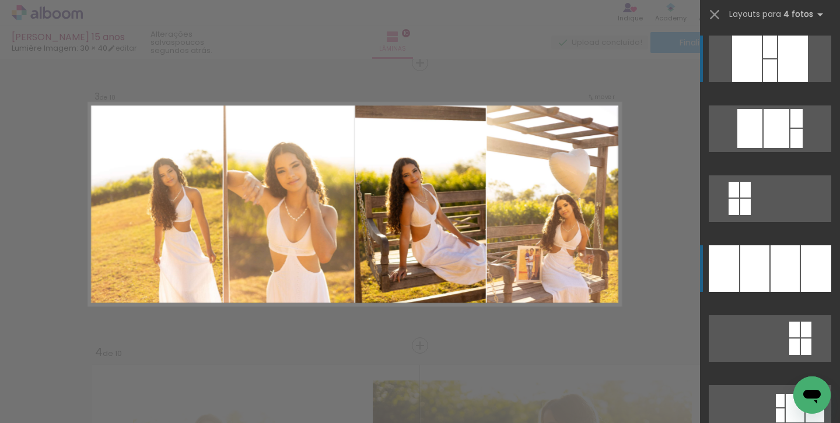
scroll to position [580, 0]
click at [791, 255] on div at bounding box center [784, 268] width 29 height 47
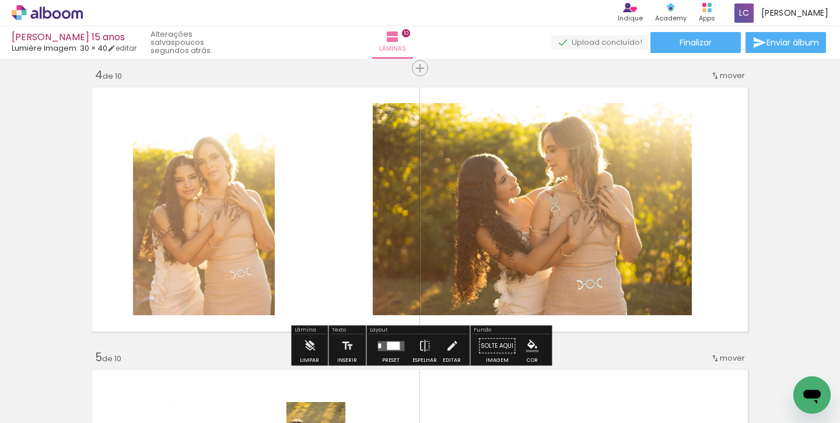
scroll to position [859, 0]
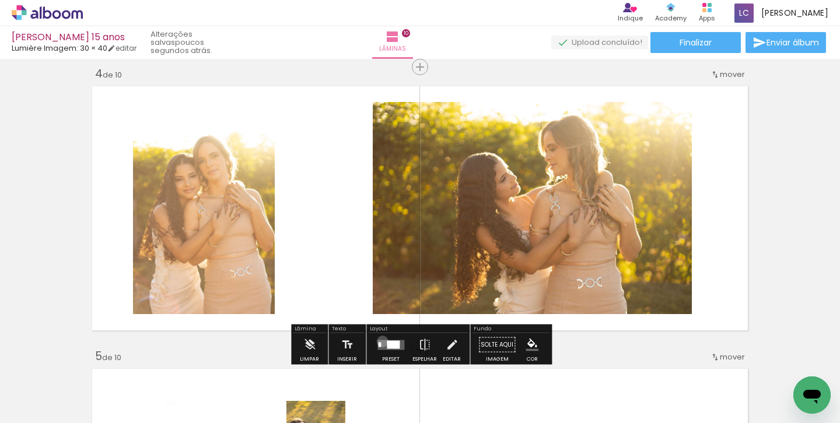
click at [380, 341] on quentale-layouter at bounding box center [390, 345] width 27 height 10
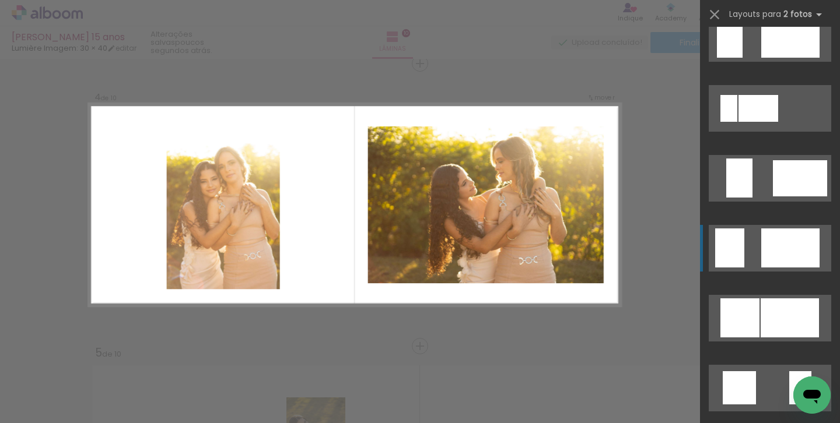
scroll to position [792, 0]
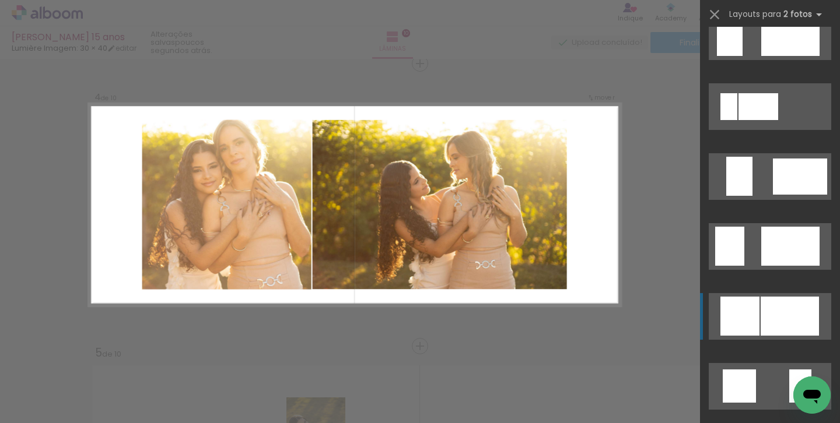
click at [772, 324] on div at bounding box center [789, 316] width 58 height 39
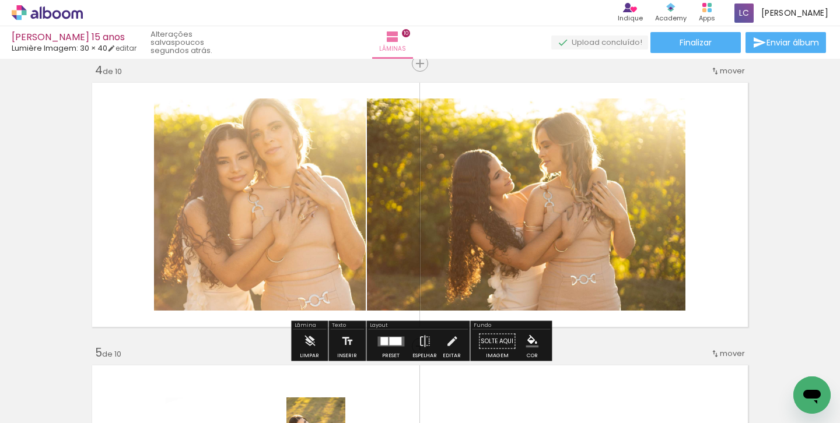
scroll to position [874, 0]
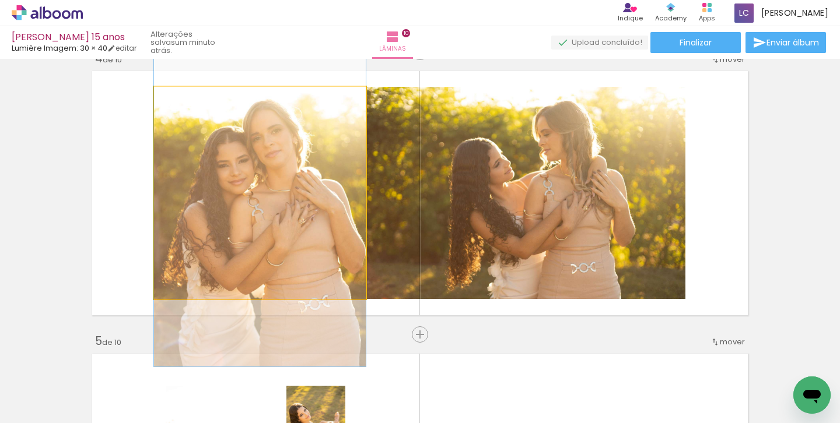
drag, startPoint x: 278, startPoint y: 185, endPoint x: 278, endPoint y: 201, distance: 15.2
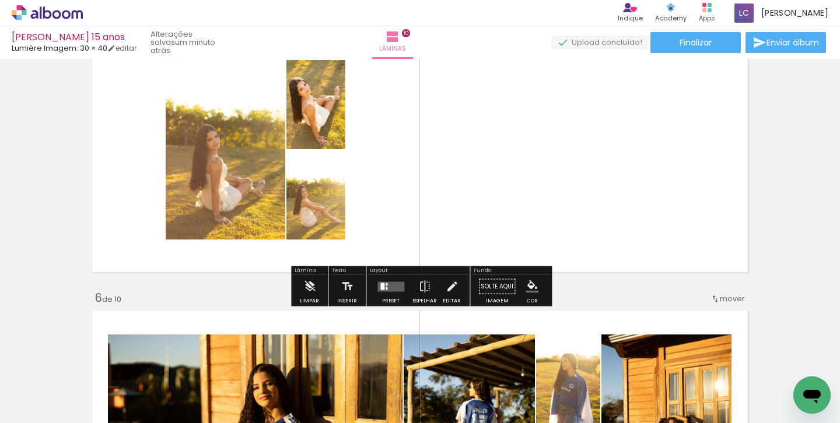
scroll to position [1197, 0]
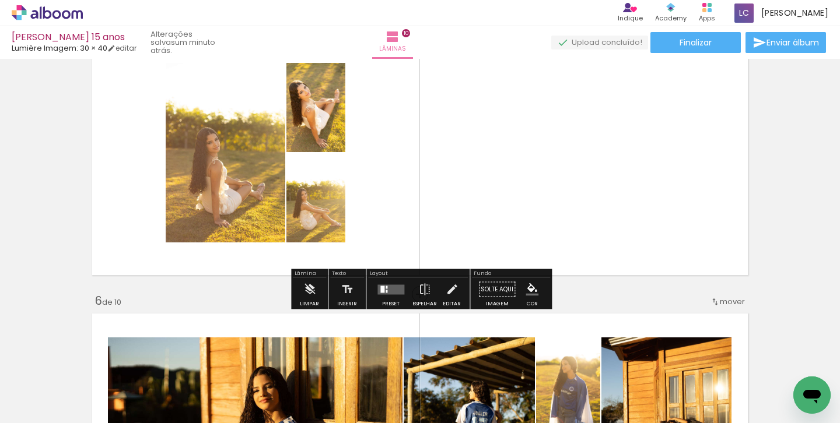
click at [385, 298] on div at bounding box center [390, 289] width 31 height 23
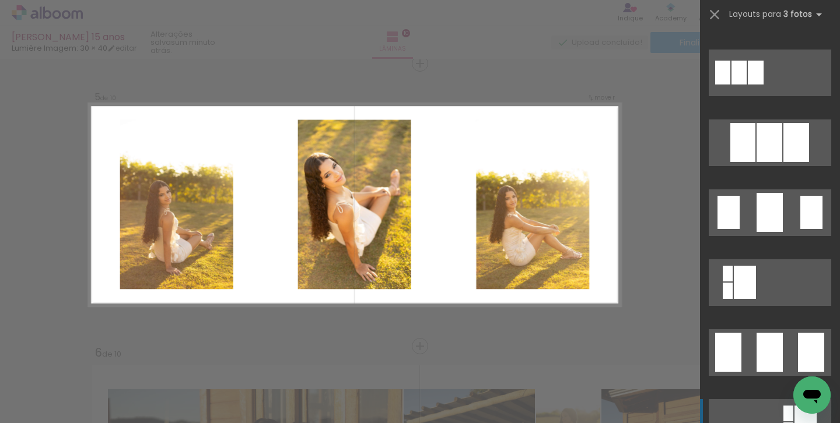
scroll to position [666, 0]
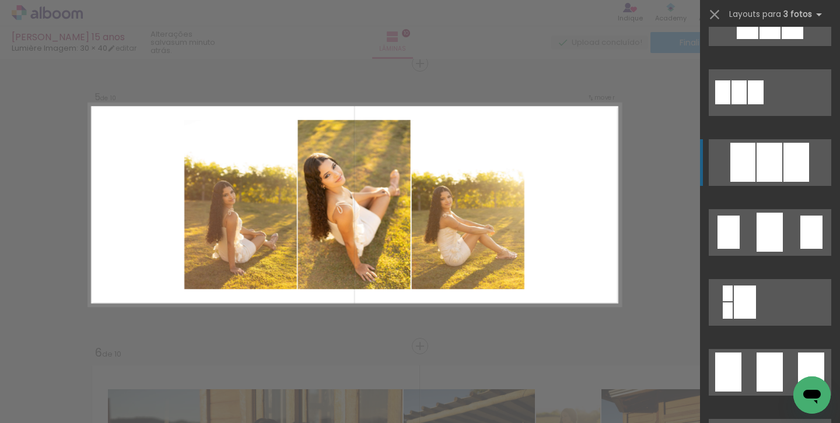
click at [763, 171] on div at bounding box center [769, 162] width 26 height 39
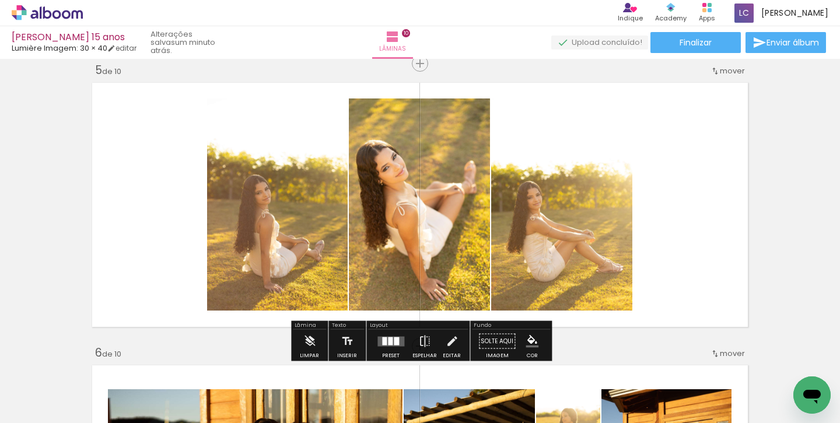
click at [685, 226] on quentale-layouter at bounding box center [419, 205] width 665 height 254
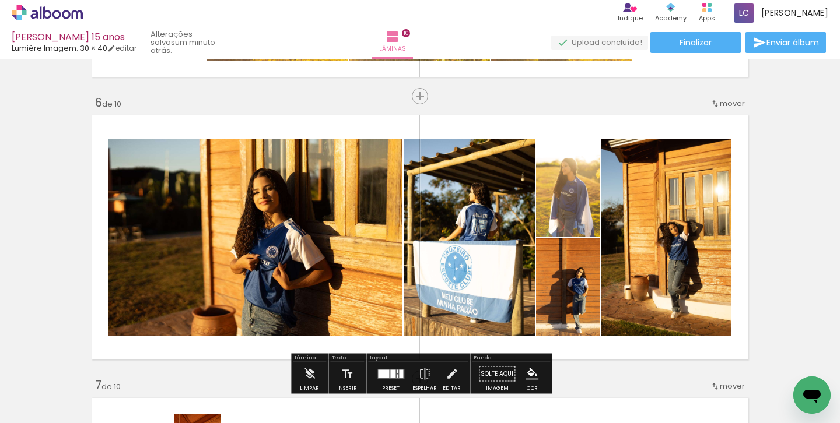
scroll to position [1405, 0]
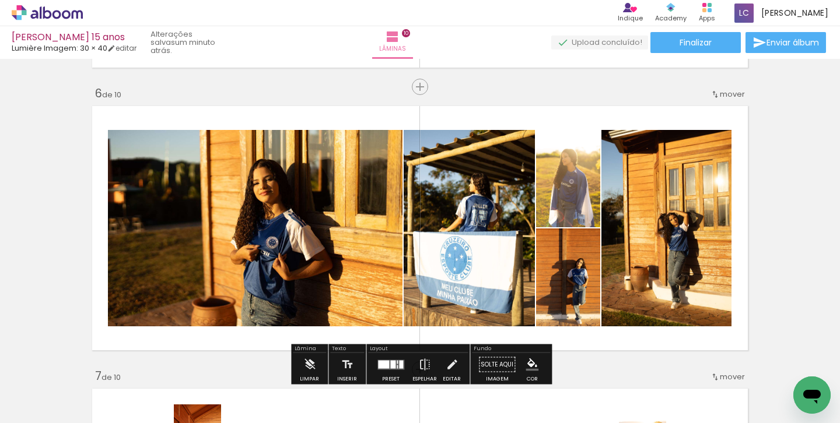
click at [419, 336] on quentale-layouter at bounding box center [419, 228] width 665 height 254
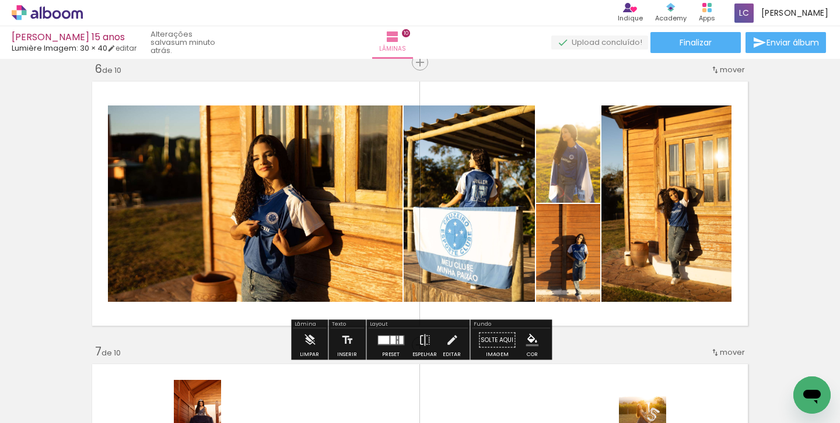
scroll to position [1431, 0]
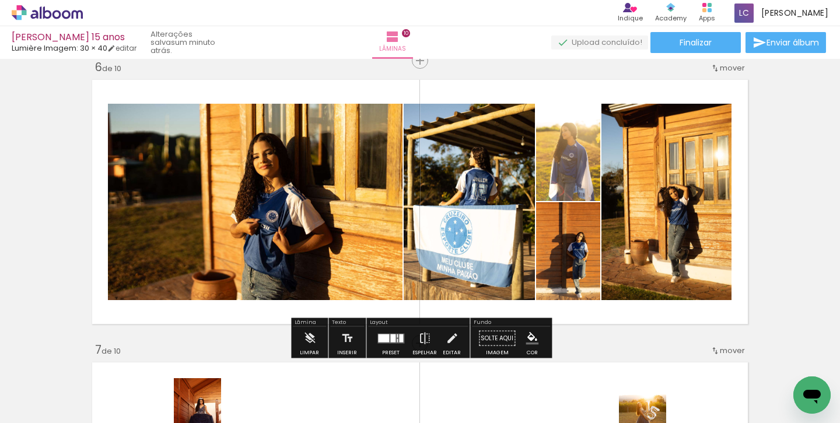
click at [386, 334] on div at bounding box center [383, 338] width 11 height 8
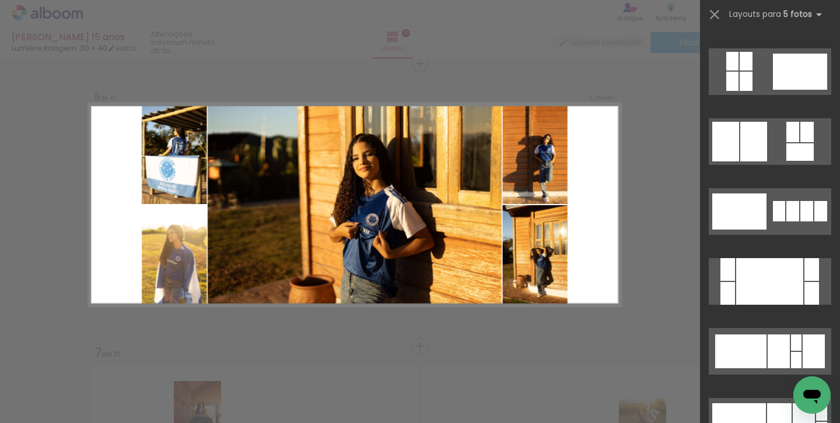
scroll to position [688, 0]
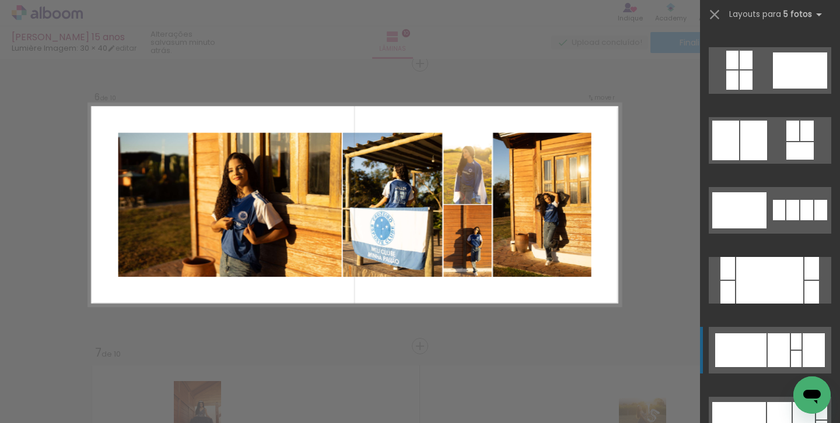
click at [764, 354] on div at bounding box center [740, 350] width 51 height 34
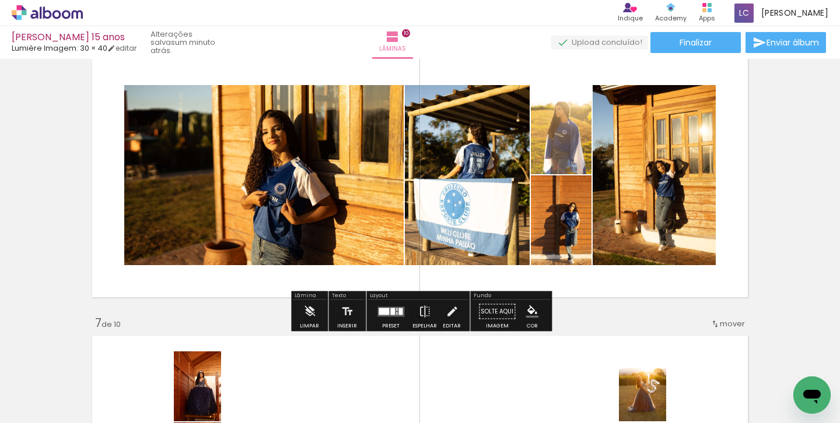
scroll to position [1459, 0]
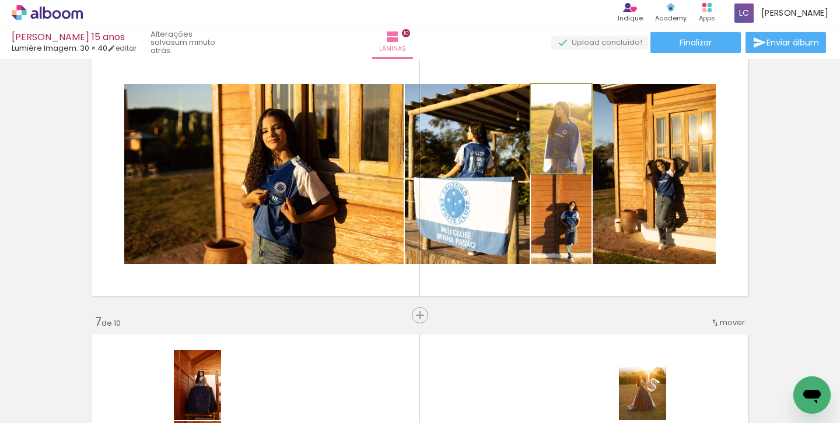
drag, startPoint x: 558, startPoint y: 162, endPoint x: 648, endPoint y: 184, distance: 93.0
click at [0, 0] on slot at bounding box center [0, 0] width 0 height 0
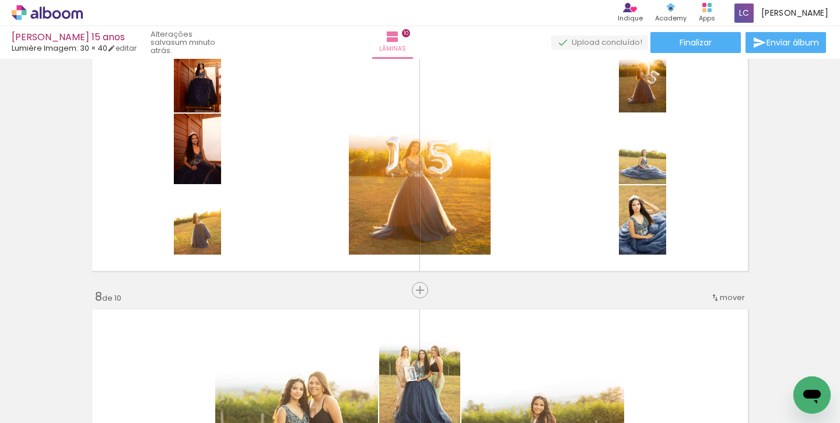
scroll to position [1748, 0]
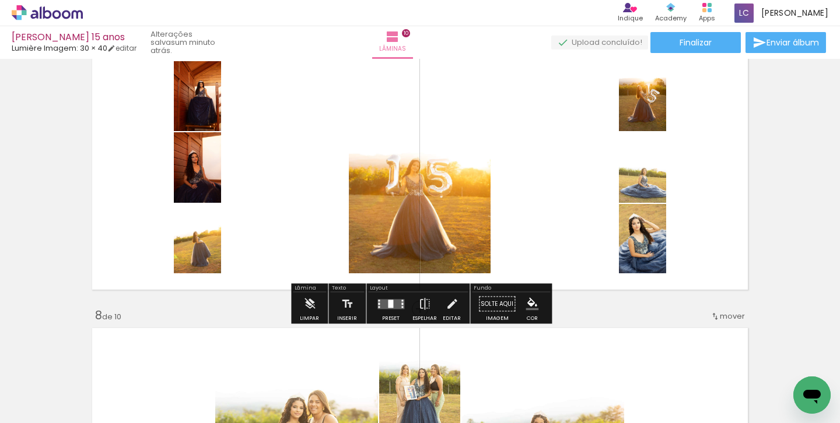
click at [396, 307] on quentale-layouter at bounding box center [390, 304] width 27 height 10
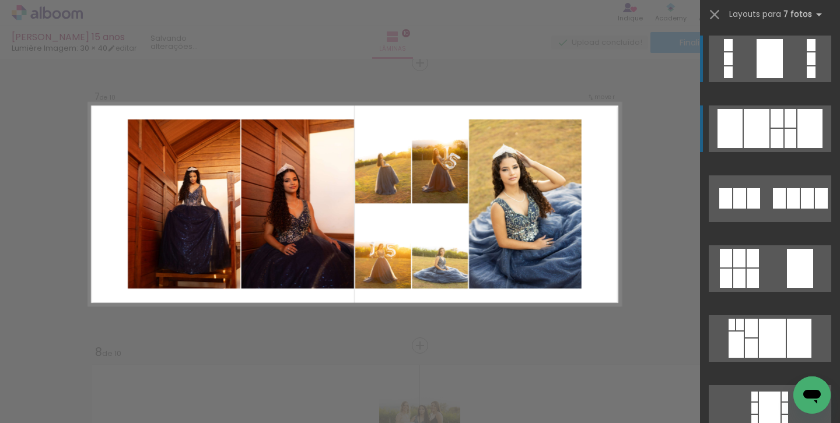
scroll to position [1711, 0]
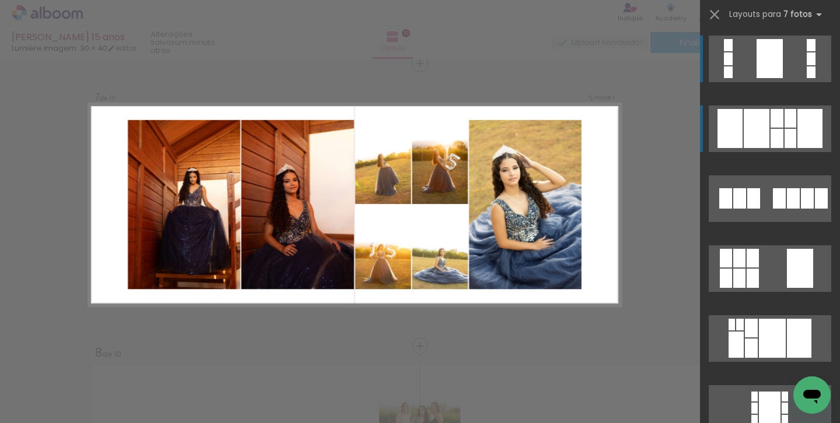
click at [780, 127] on div at bounding box center [776, 118] width 13 height 19
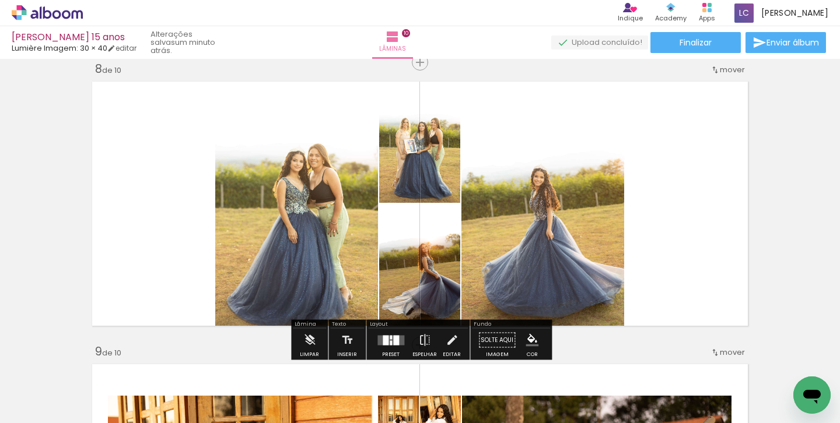
scroll to position [2003, 0]
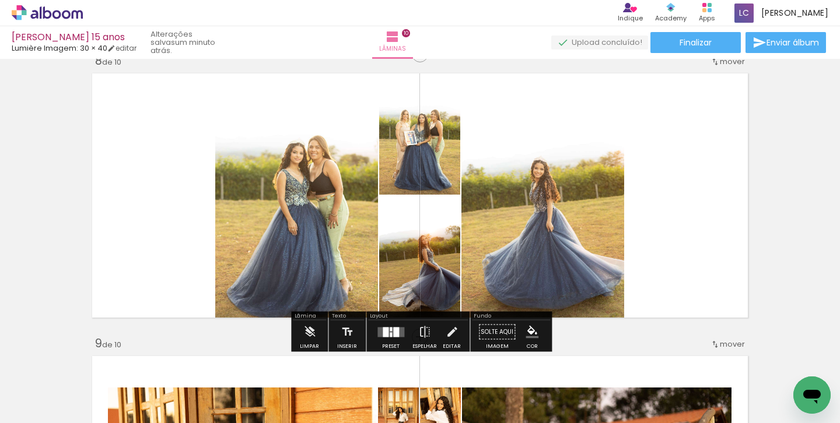
click at [393, 335] on div at bounding box center [396, 332] width 6 height 10
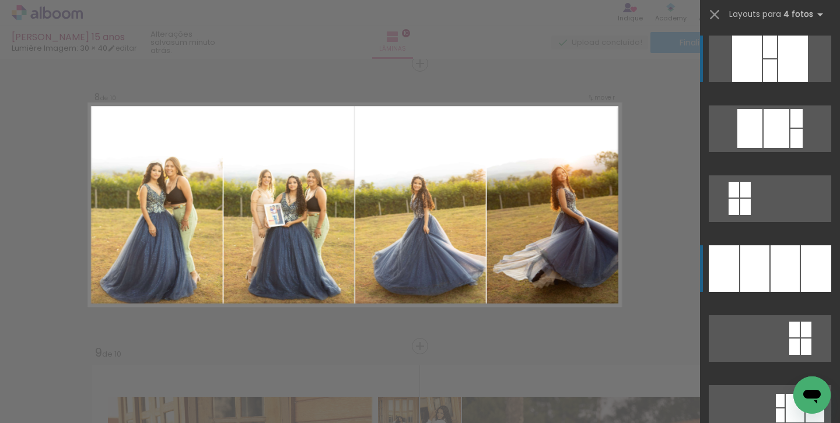
scroll to position [1994, 0]
click at [742, 262] on div at bounding box center [754, 268] width 29 height 47
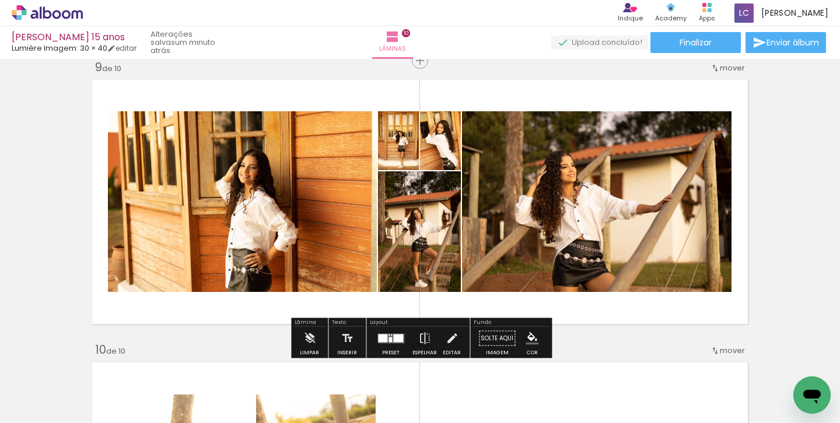
scroll to position [2292, 0]
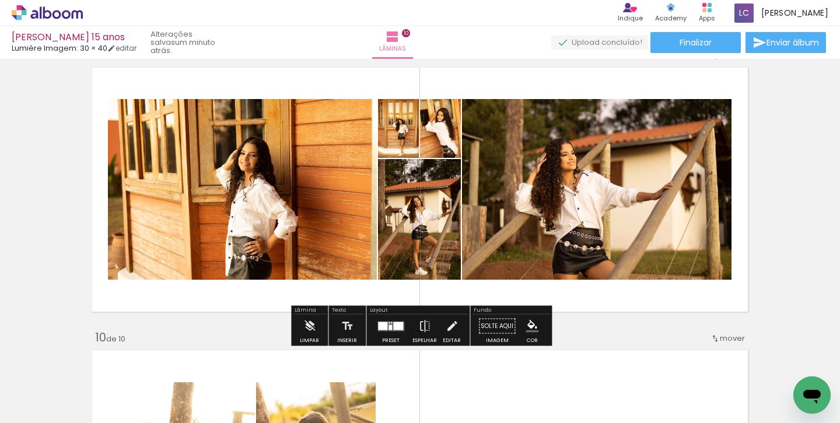
click at [396, 324] on div at bounding box center [398, 326] width 10 height 8
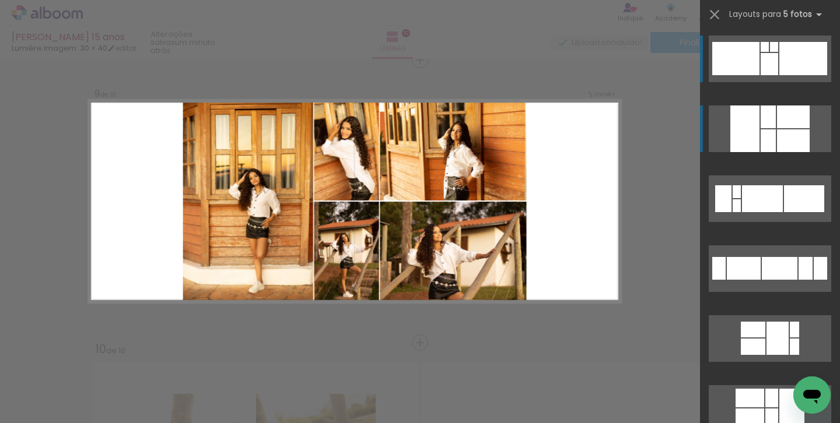
scroll to position [2277, 0]
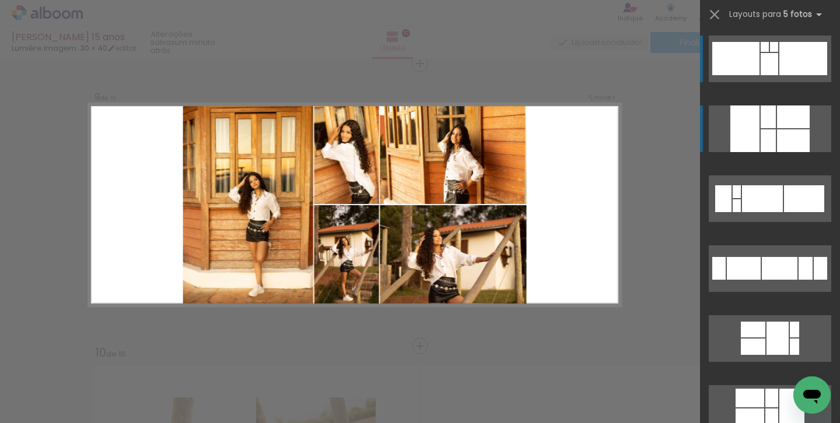
click at [780, 120] on div at bounding box center [793, 117] width 33 height 23
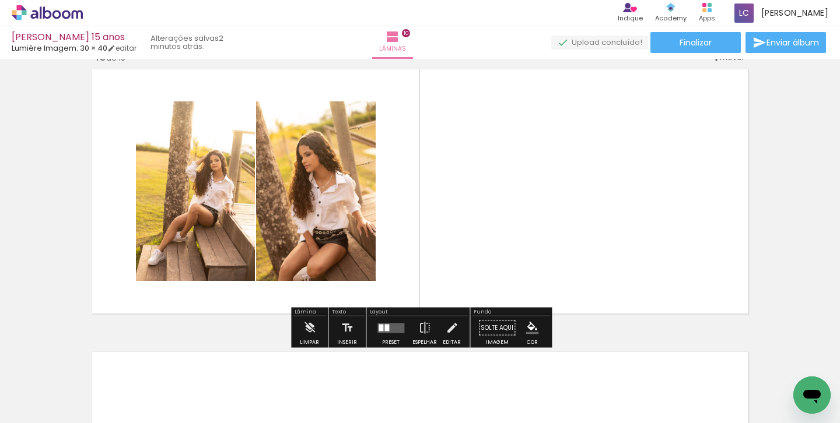
scroll to position [2573, 0]
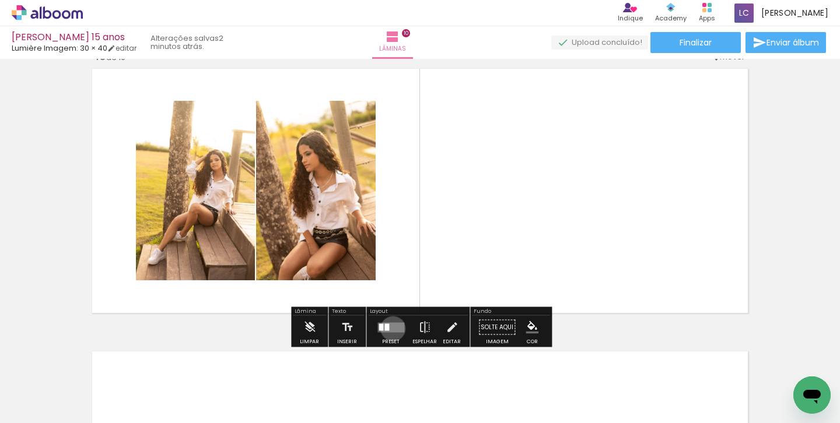
click at [390, 328] on quentale-layouter at bounding box center [390, 327] width 27 height 10
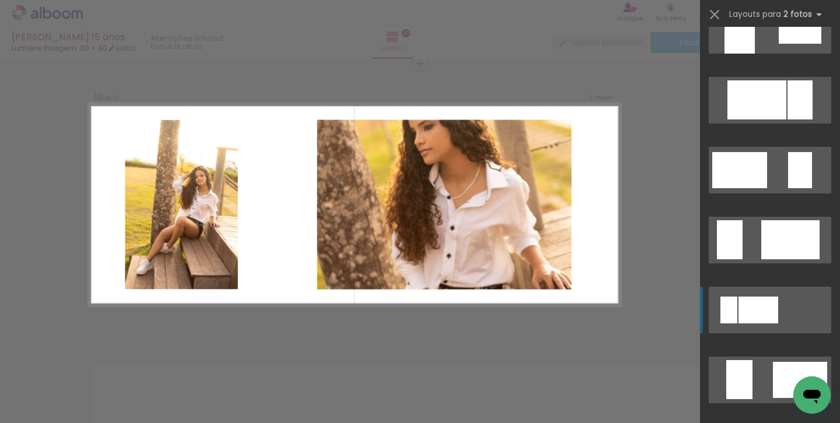
scroll to position [2407, 0]
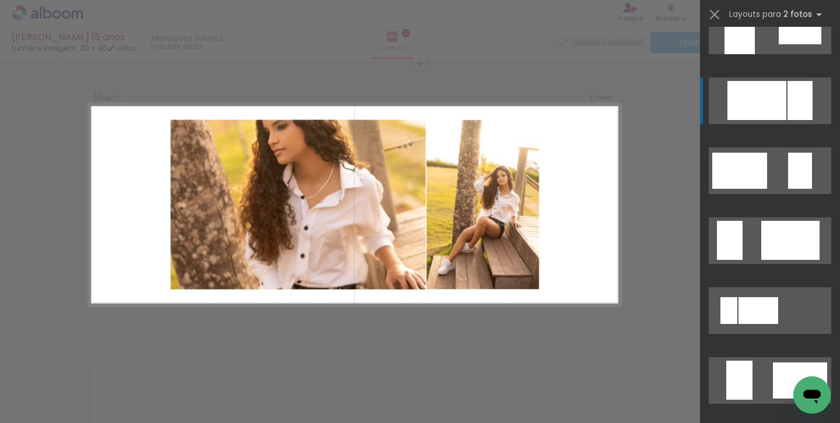
click at [771, 94] on div at bounding box center [756, 100] width 59 height 39
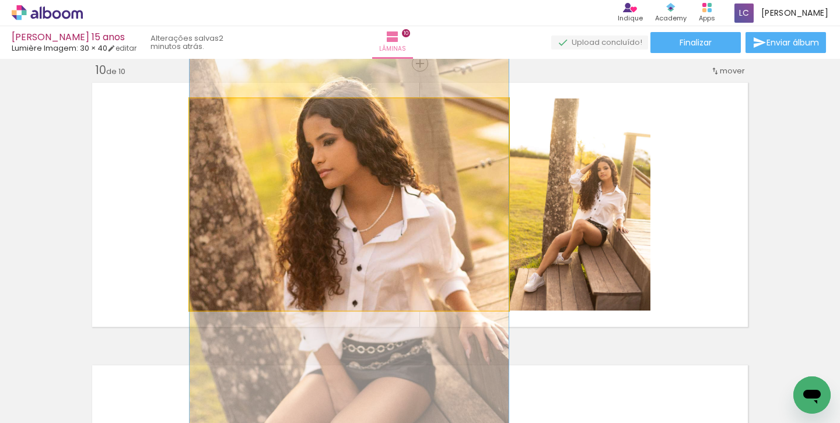
drag, startPoint x: 422, startPoint y: 150, endPoint x: 422, endPoint y: 186, distance: 35.6
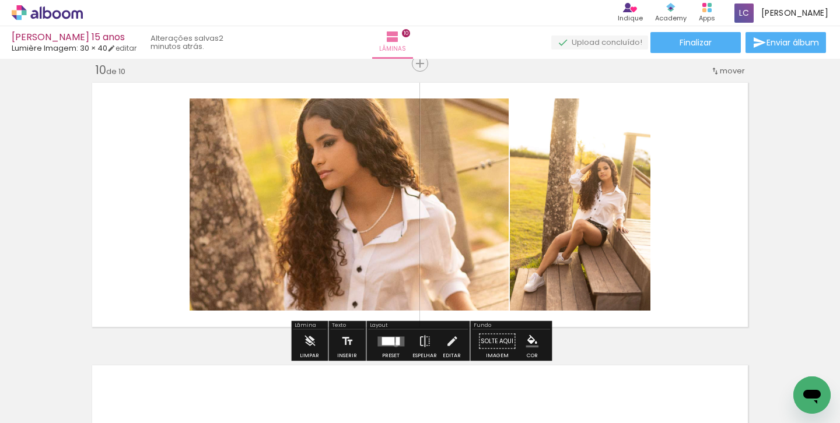
click at [395, 345] on div at bounding box center [397, 341] width 4 height 8
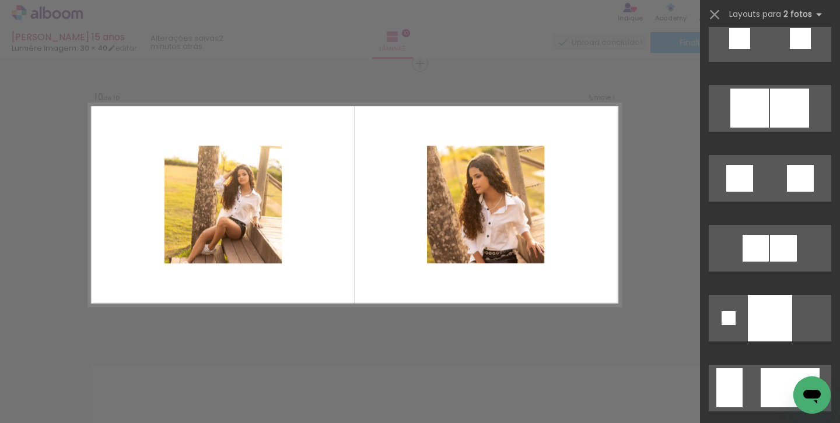
scroll to position [1470, 0]
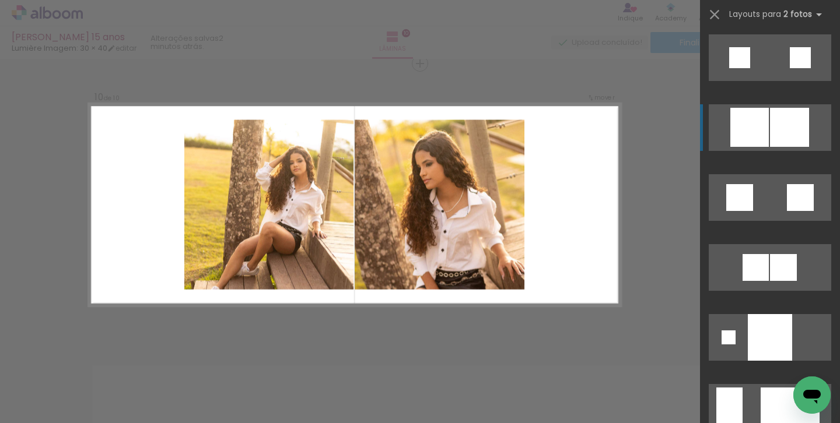
click at [754, 128] on div at bounding box center [749, 127] width 38 height 39
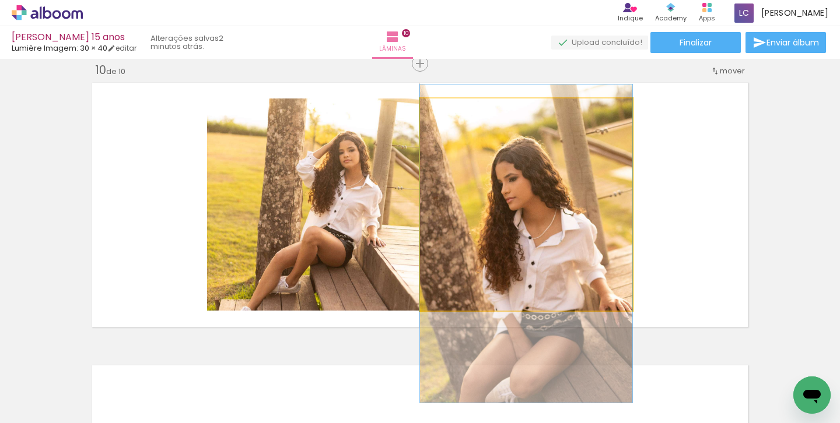
drag, startPoint x: 572, startPoint y: 164, endPoint x: 571, endPoint y: 188, distance: 24.5
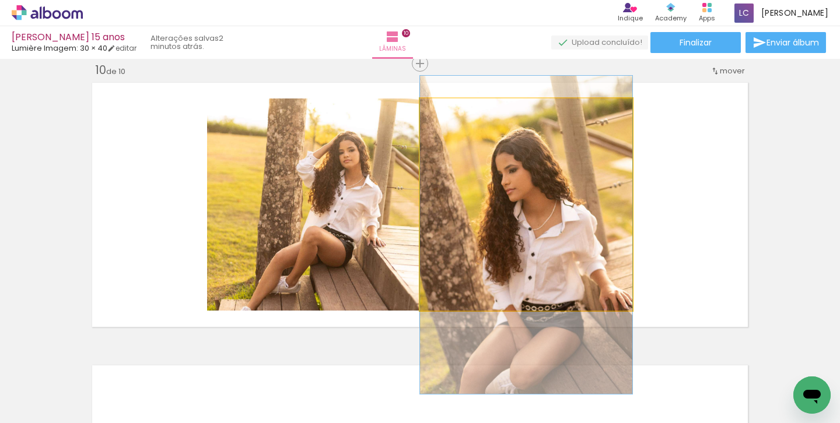
drag, startPoint x: 571, startPoint y: 188, endPoint x: 571, endPoint y: 175, distance: 13.4
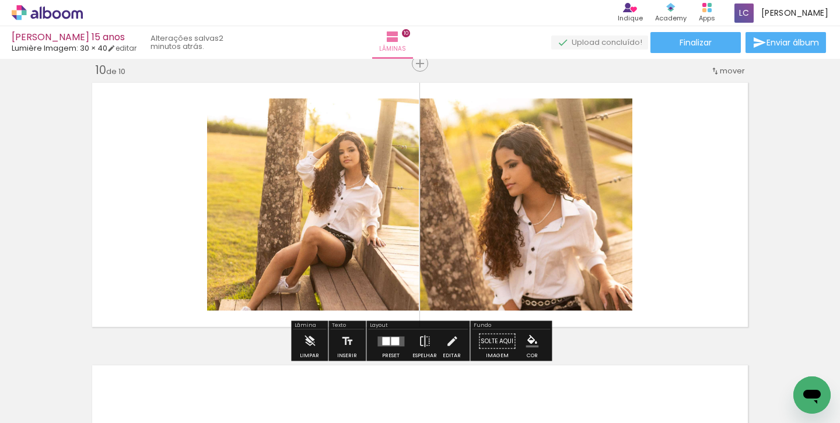
click at [386, 339] on div at bounding box center [386, 341] width 8 height 8
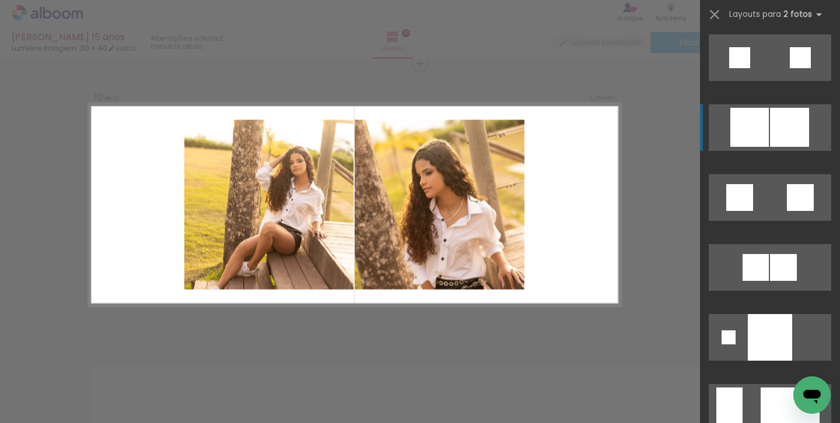
scroll to position [1539, 0]
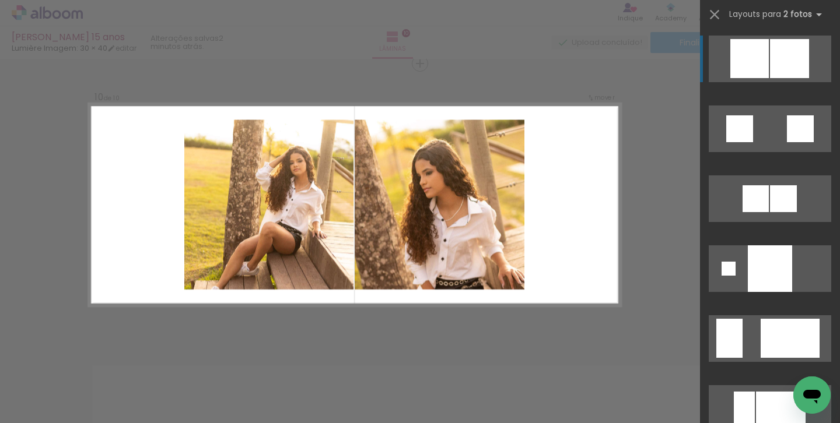
click at [770, 62] on div at bounding box center [789, 58] width 39 height 39
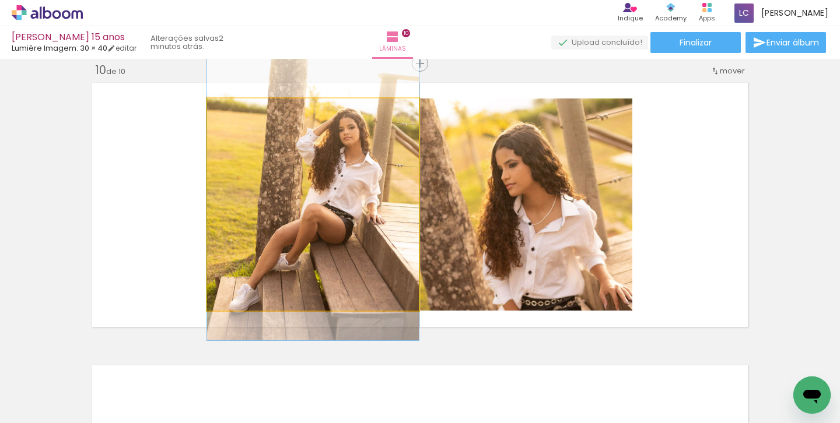
drag, startPoint x: 337, startPoint y: 212, endPoint x: 336, endPoint y: 189, distance: 22.7
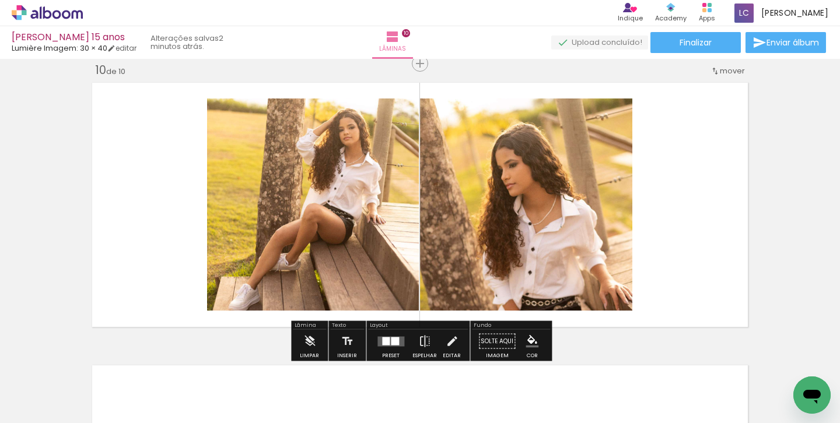
click at [693, 183] on quentale-layouter at bounding box center [419, 205] width 665 height 254
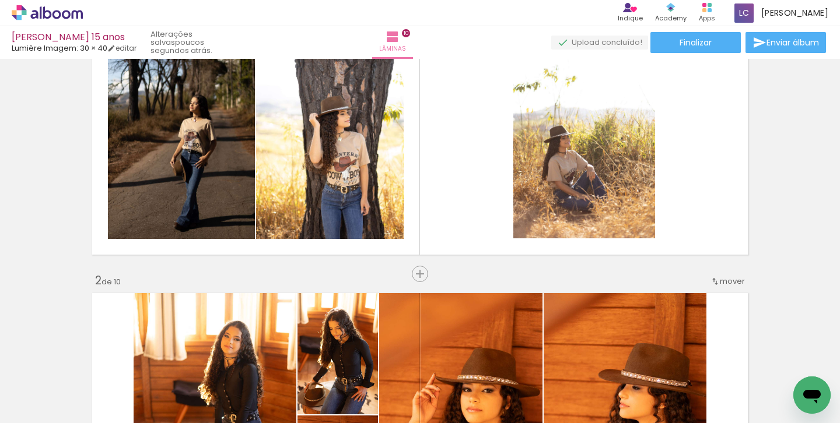
scroll to position [0, 0]
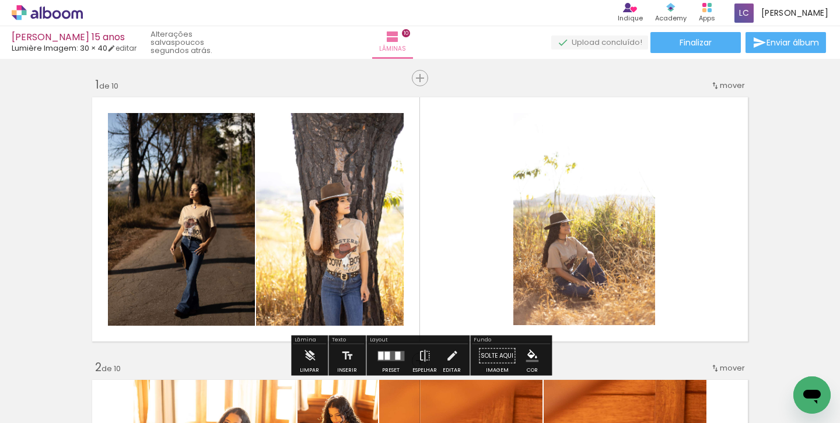
click at [485, 288] on quentale-layouter at bounding box center [419, 220] width 665 height 254
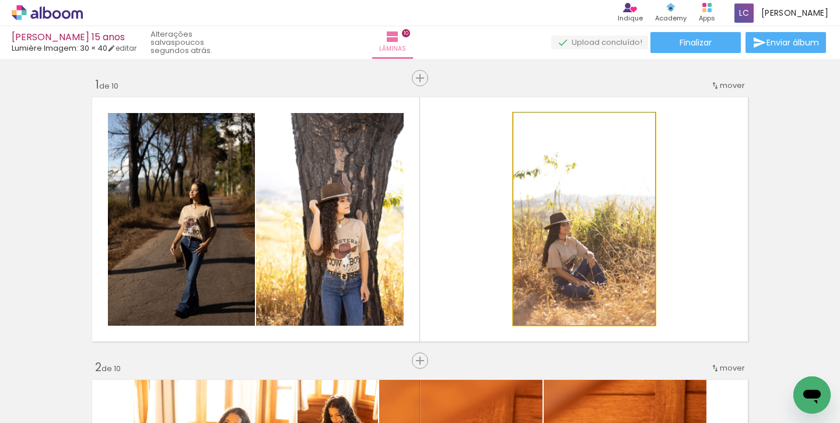
click at [539, 259] on quentale-photo at bounding box center [584, 219] width 142 height 212
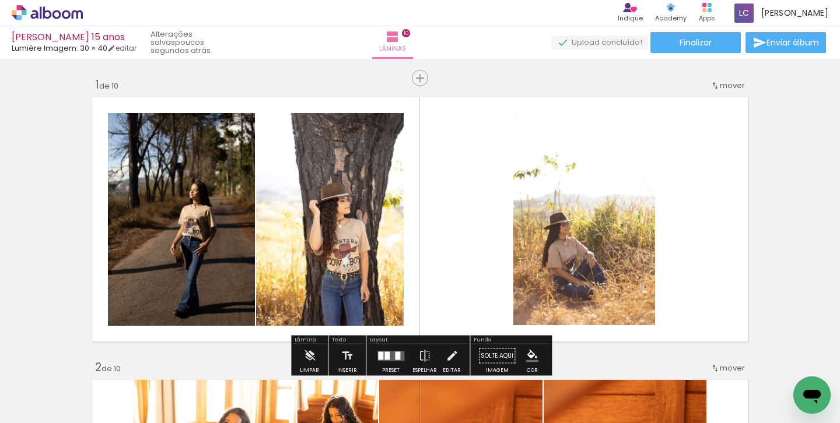
click at [455, 291] on quentale-layouter at bounding box center [419, 220] width 665 height 254
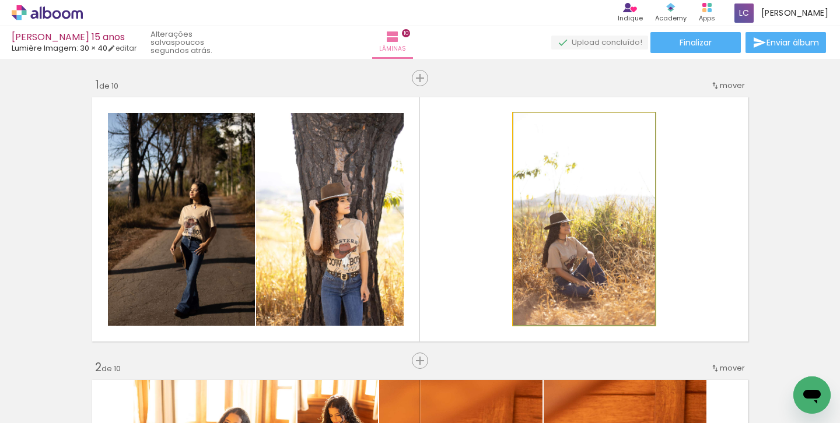
click at [561, 238] on quentale-photo at bounding box center [584, 219] width 142 height 212
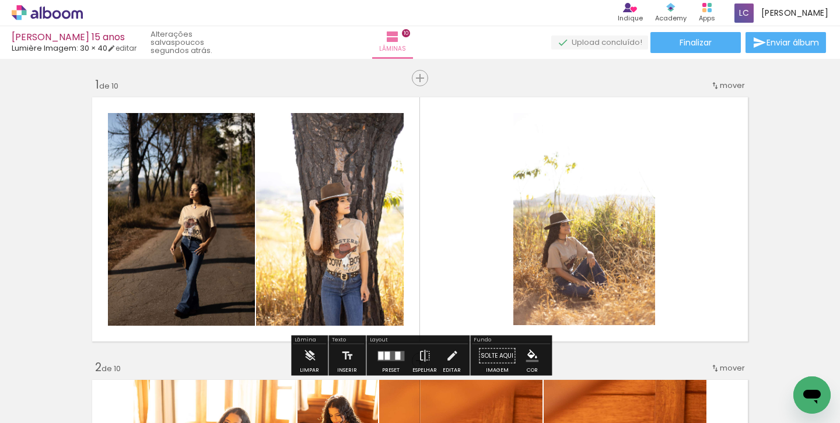
click at [556, 235] on quentale-photo at bounding box center [584, 219] width 142 height 212
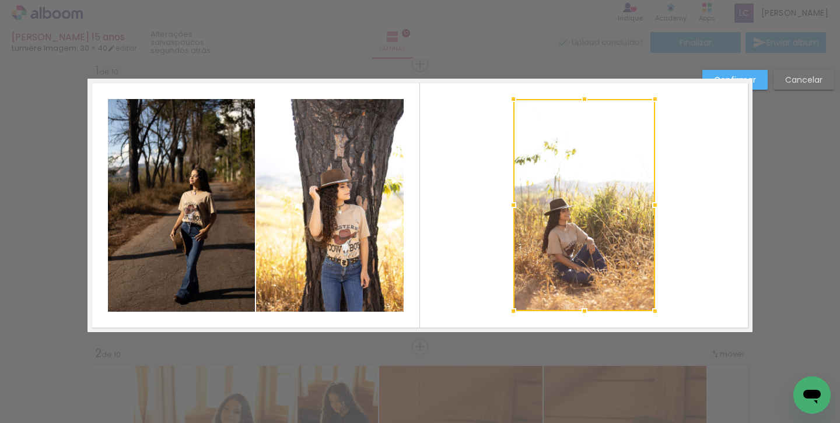
scroll to position [15, 0]
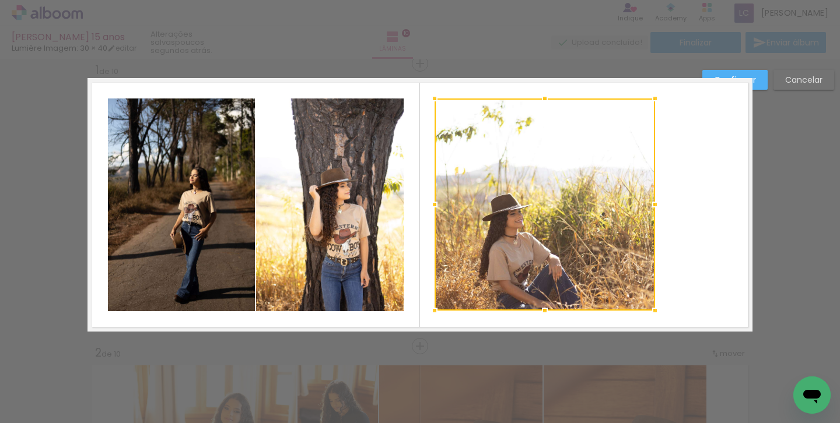
drag, startPoint x: 512, startPoint y: 203, endPoint x: 433, endPoint y: 208, distance: 79.4
click at [433, 208] on div at bounding box center [434, 204] width 23 height 23
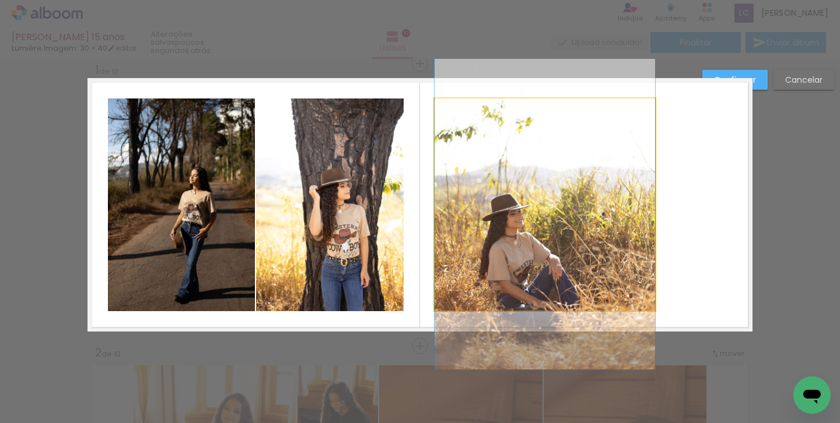
click at [630, 196] on quentale-photo at bounding box center [544, 205] width 220 height 212
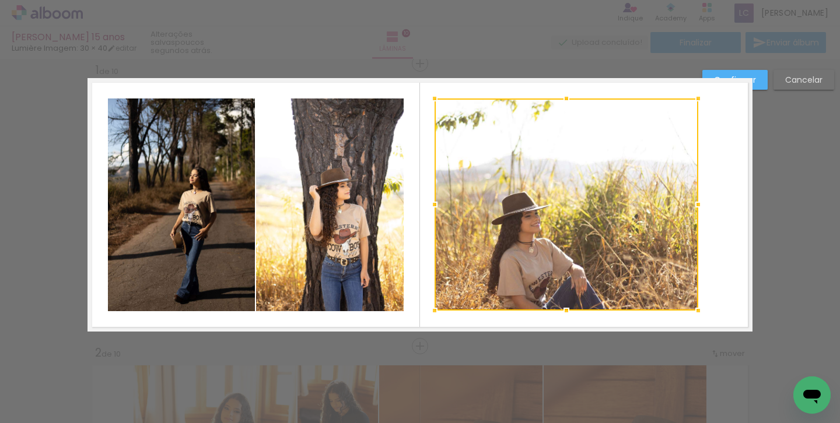
drag, startPoint x: 653, startPoint y: 204, endPoint x: 696, endPoint y: 205, distance: 43.1
click at [696, 205] on div at bounding box center [697, 204] width 23 height 23
click at [746, 194] on quentale-layouter at bounding box center [419, 205] width 665 height 254
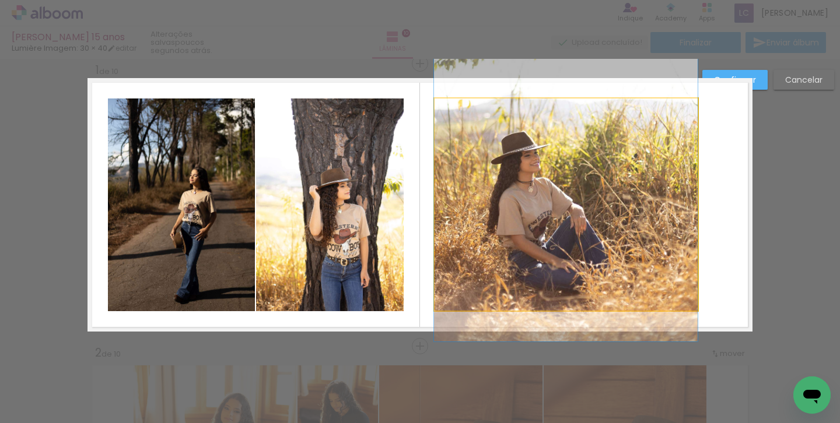
drag, startPoint x: 607, startPoint y: 223, endPoint x: 606, endPoint y: 162, distance: 60.6
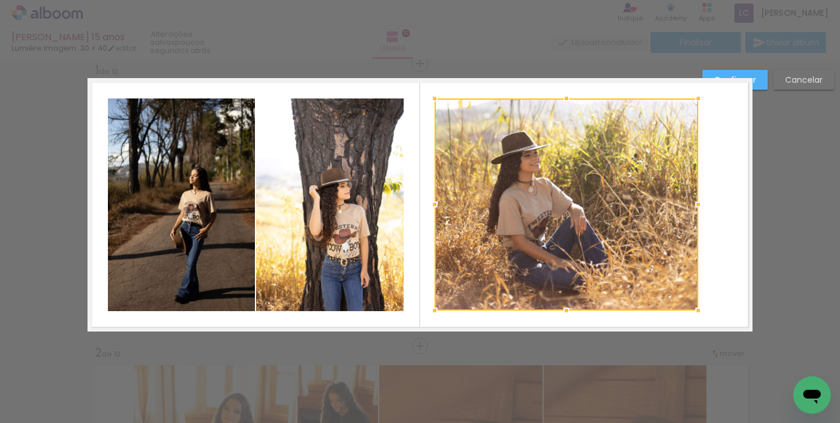
click at [714, 185] on quentale-layouter at bounding box center [419, 205] width 665 height 254
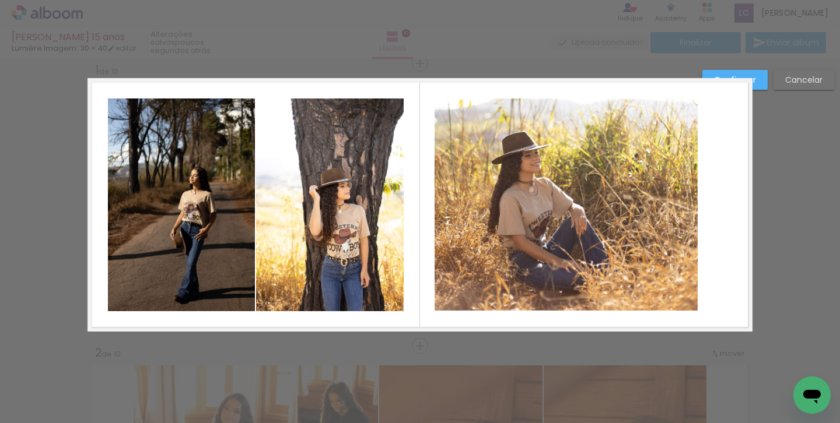
click at [0, 0] on slot "Confirmar" at bounding box center [0, 0] width 0 height 0
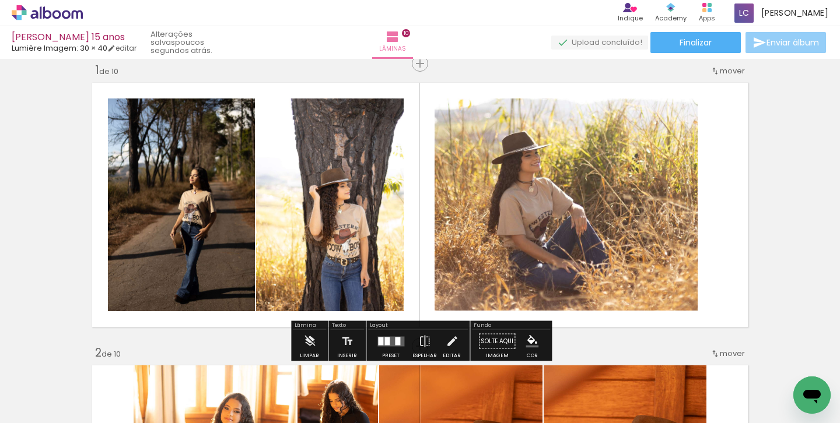
click at [774, 45] on span "Enviar álbum" at bounding box center [792, 42] width 52 height 8
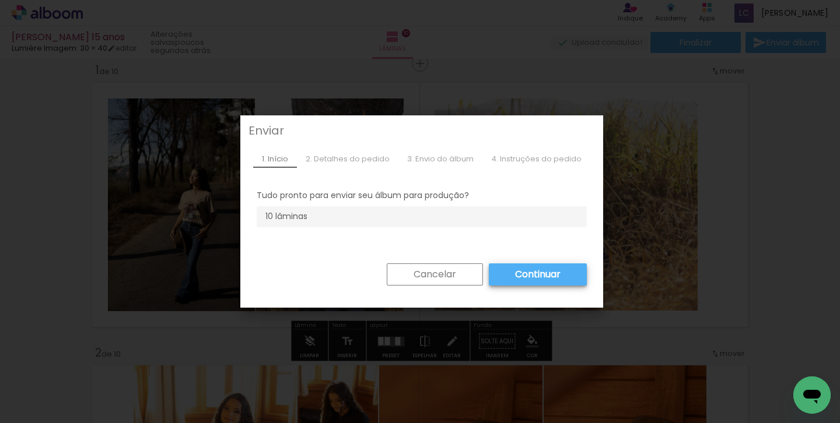
click at [0, 0] on slot "Cancelar" at bounding box center [0, 0] width 0 height 0
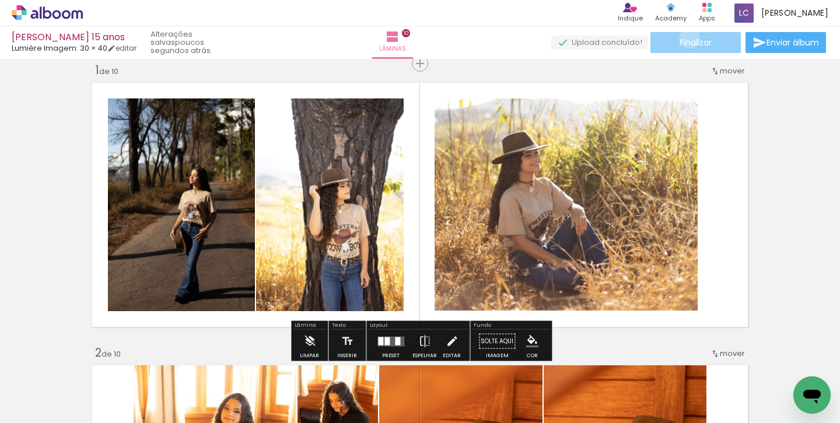
click at [685, 38] on span "Finalizar" at bounding box center [695, 42] width 32 height 8
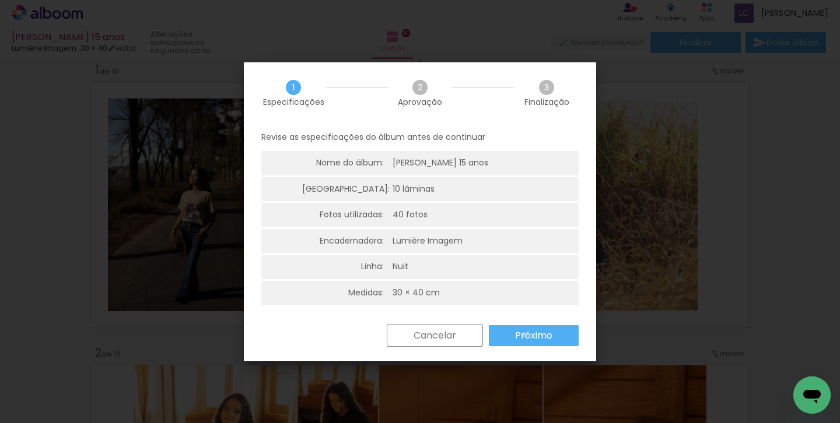
click at [0, 0] on slot "Próximo" at bounding box center [0, 0] width 0 height 0
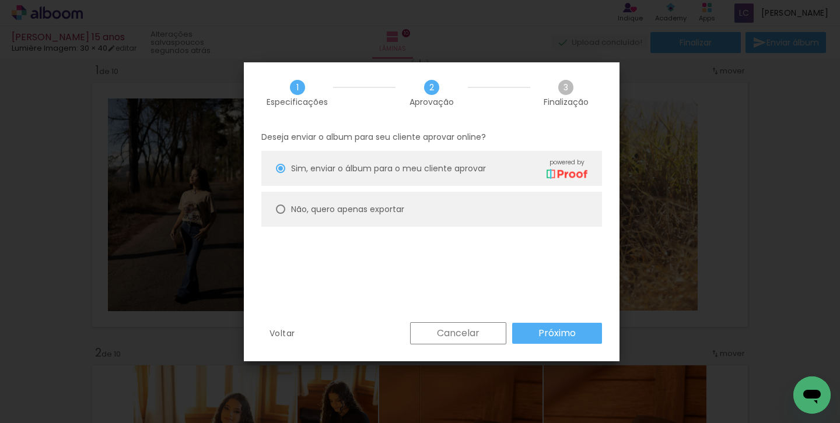
click at [525, 335] on paper-button "Próximo" at bounding box center [557, 333] width 90 height 21
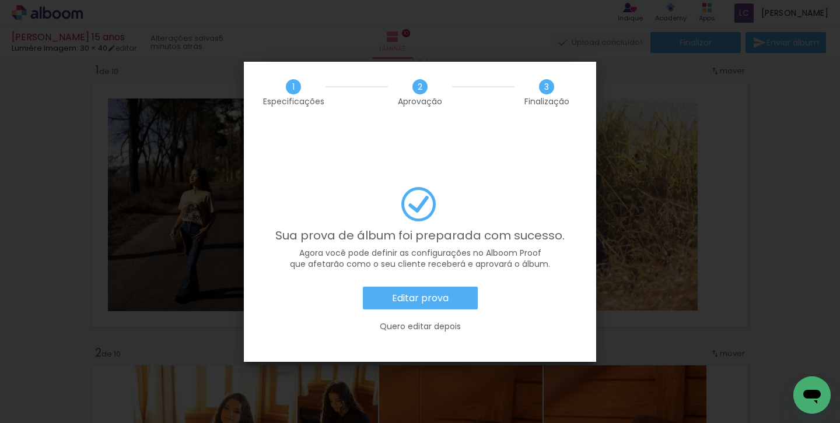
scroll to position [0, 1871]
click at [0, 0] on slot "Editar prova" at bounding box center [0, 0] width 0 height 0
